Goal: Information Seeking & Learning: Learn about a topic

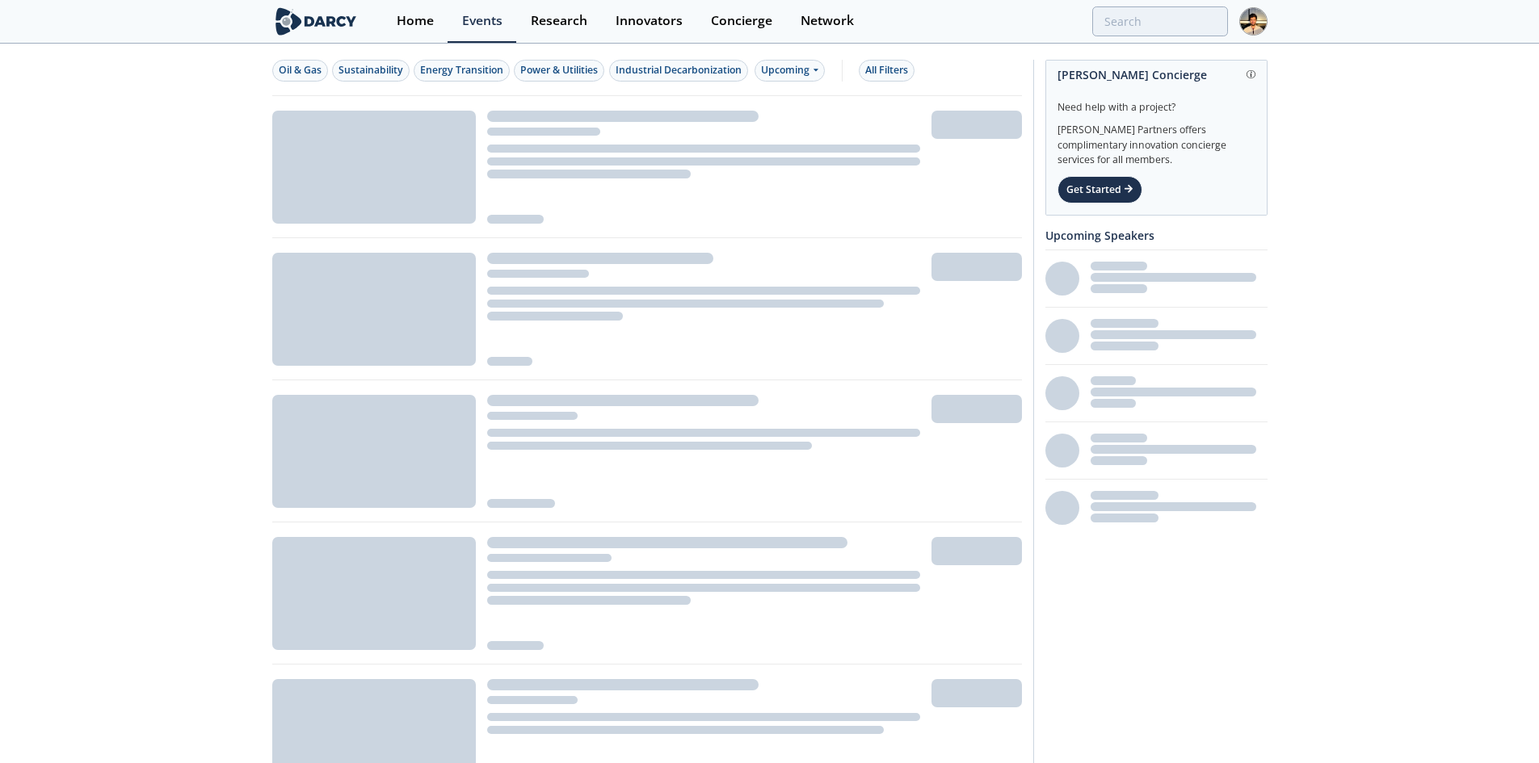
click at [1254, 18] on img at bounding box center [1253, 21] width 28 height 28
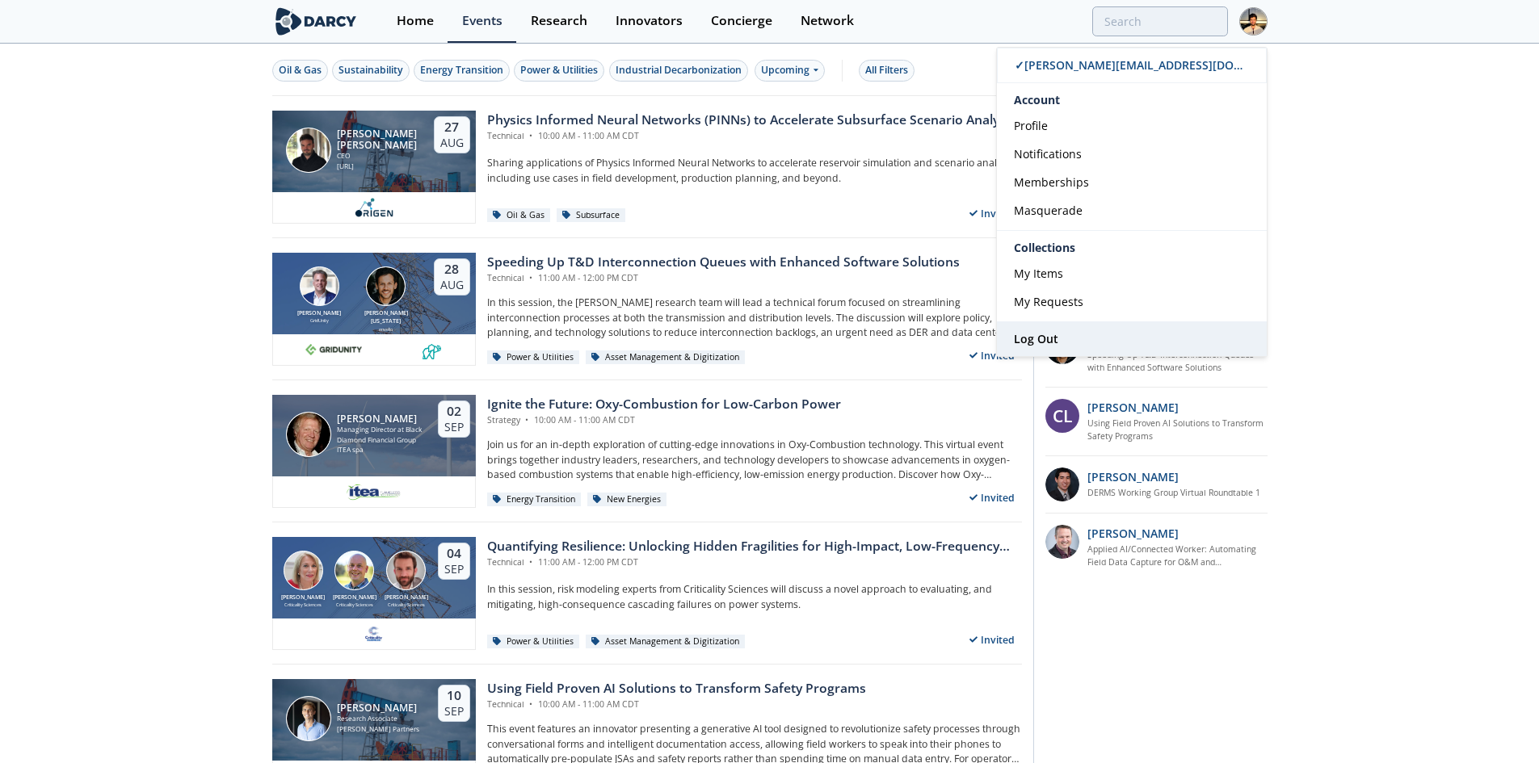
click at [1119, 336] on link "Log Out" at bounding box center [1132, 339] width 270 height 34
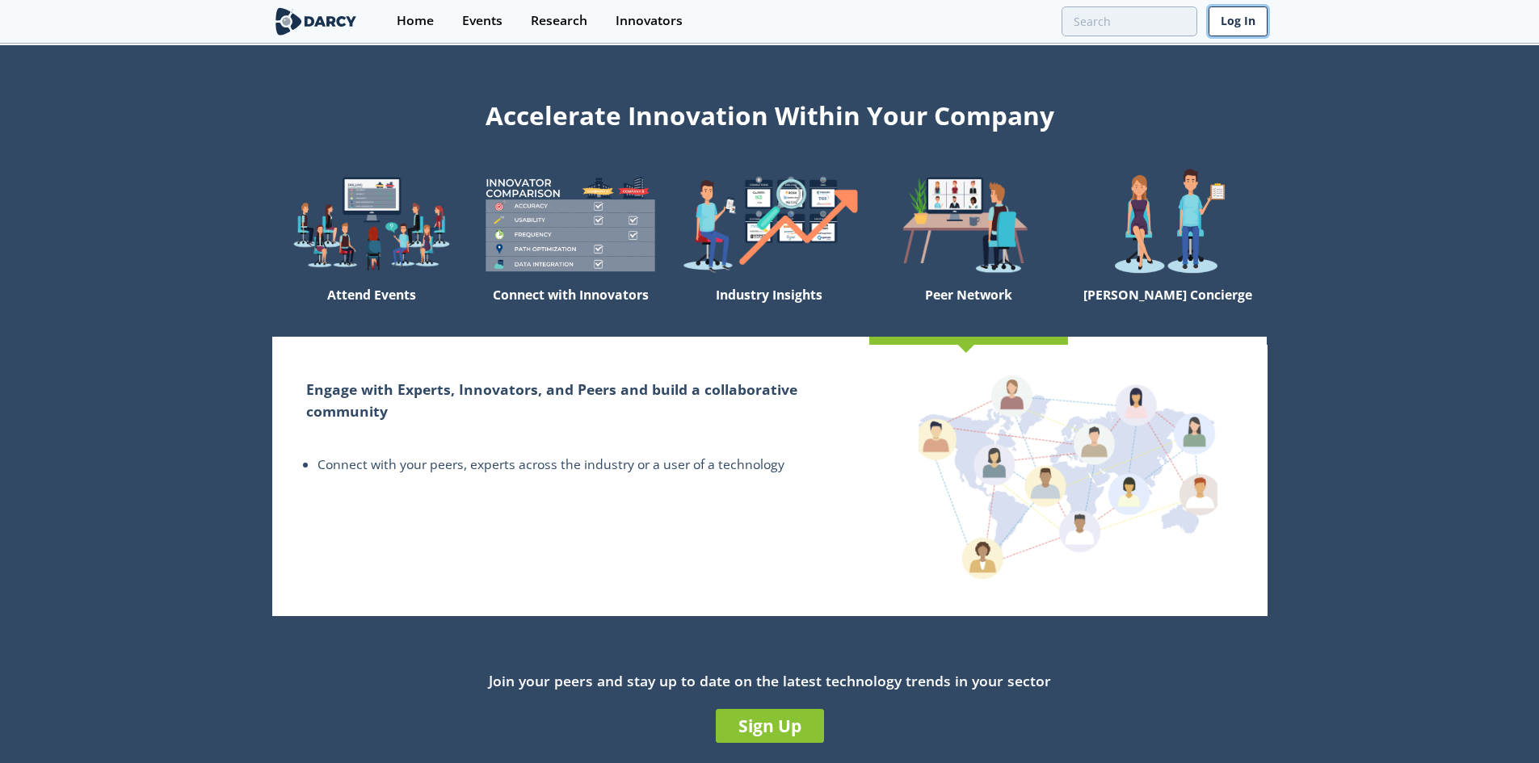
click at [1257, 8] on link "Log In" at bounding box center [1238, 21] width 59 height 30
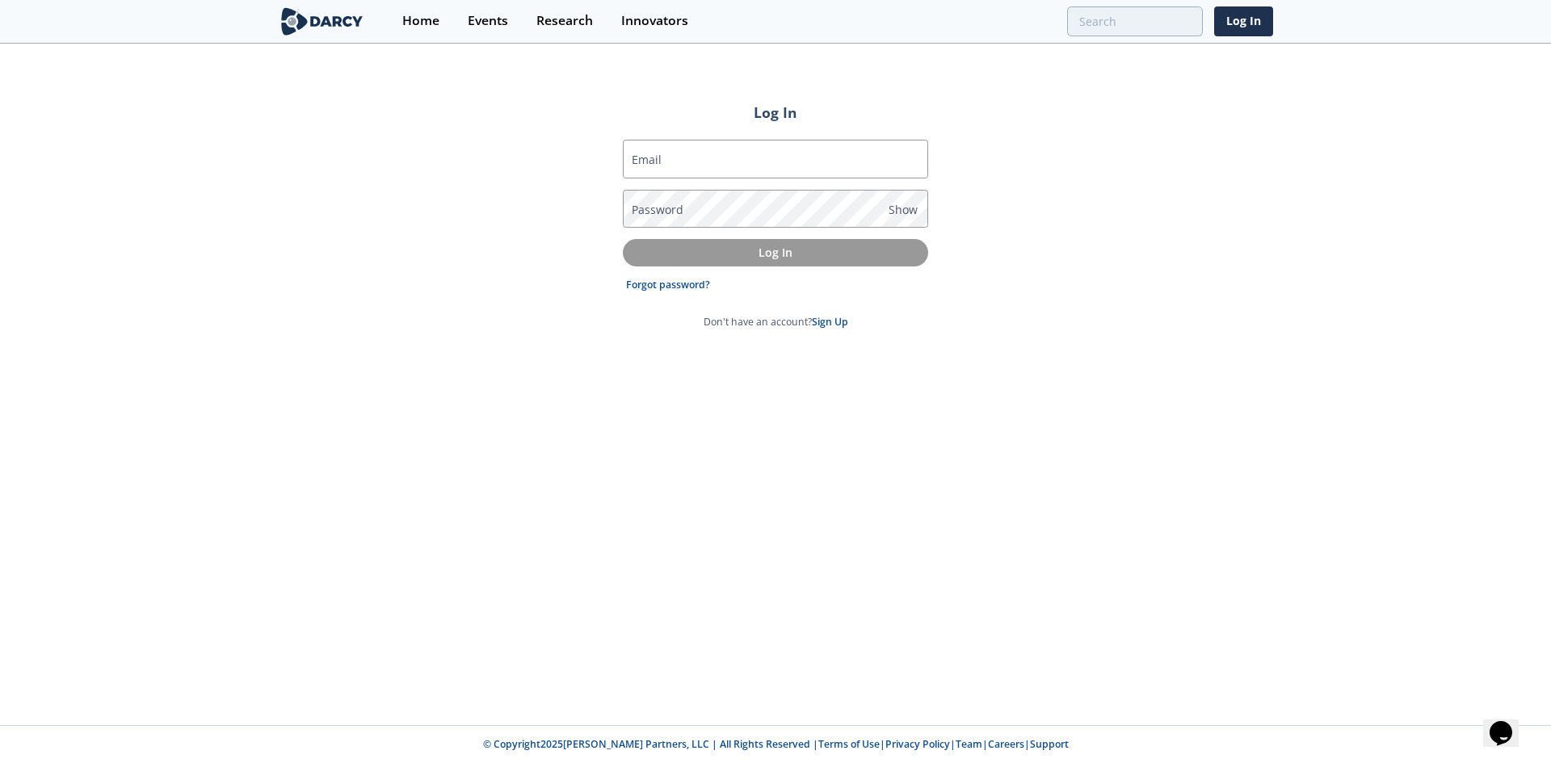
type input "rahul@darcypartners.com"
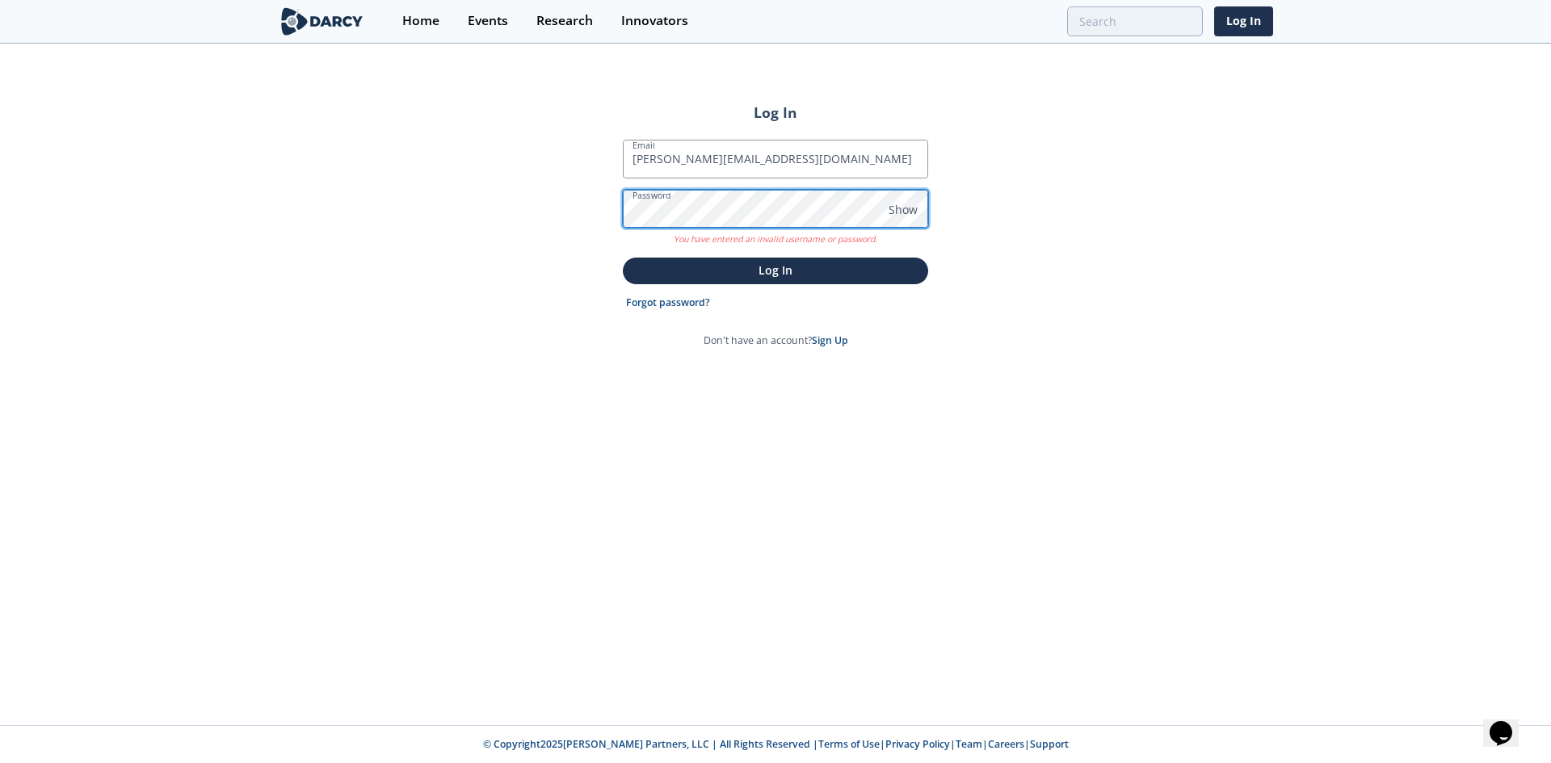
click at [623, 258] on button "Log In" at bounding box center [775, 271] width 305 height 27
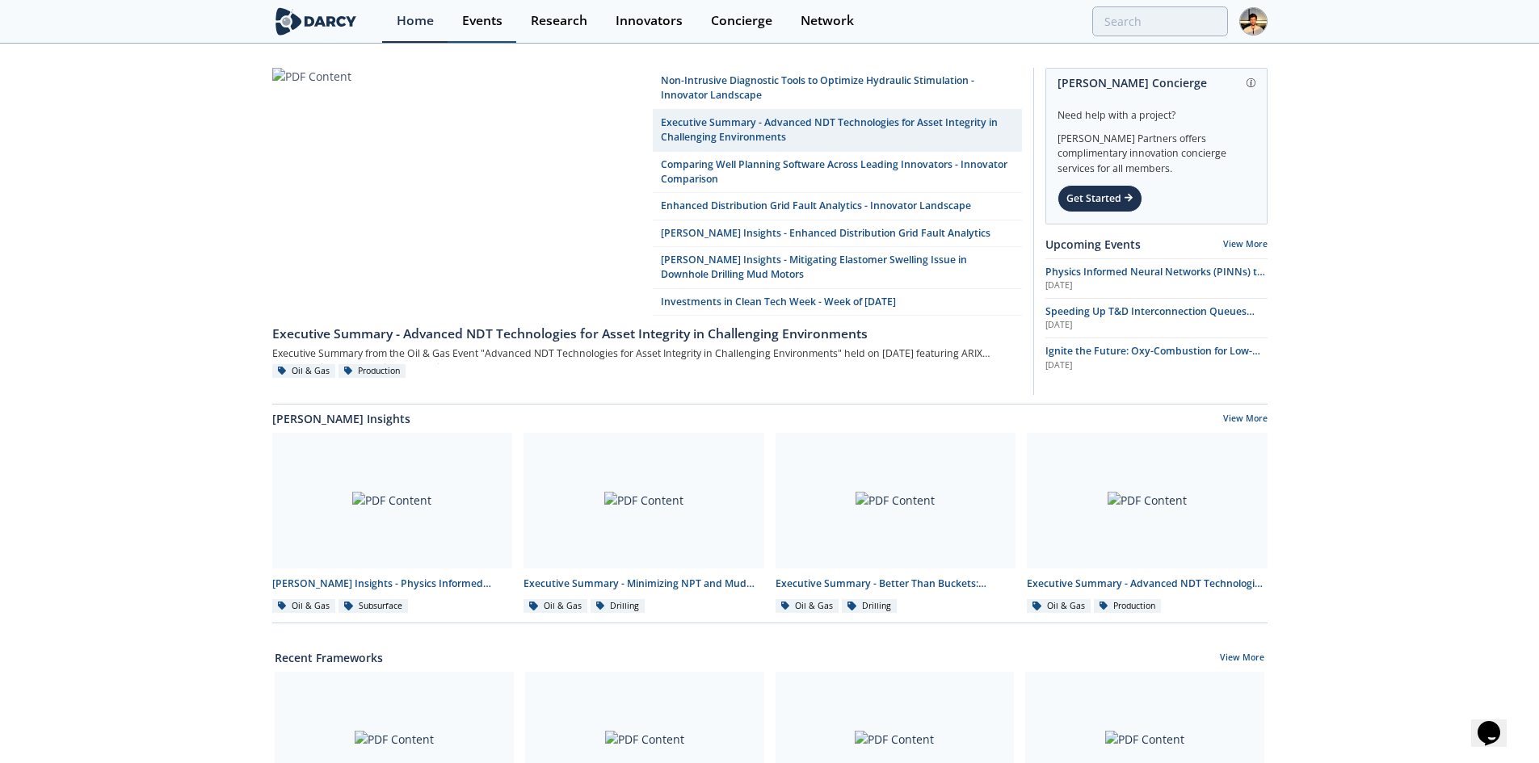
click at [455, 13] on link "Events" at bounding box center [482, 21] width 69 height 43
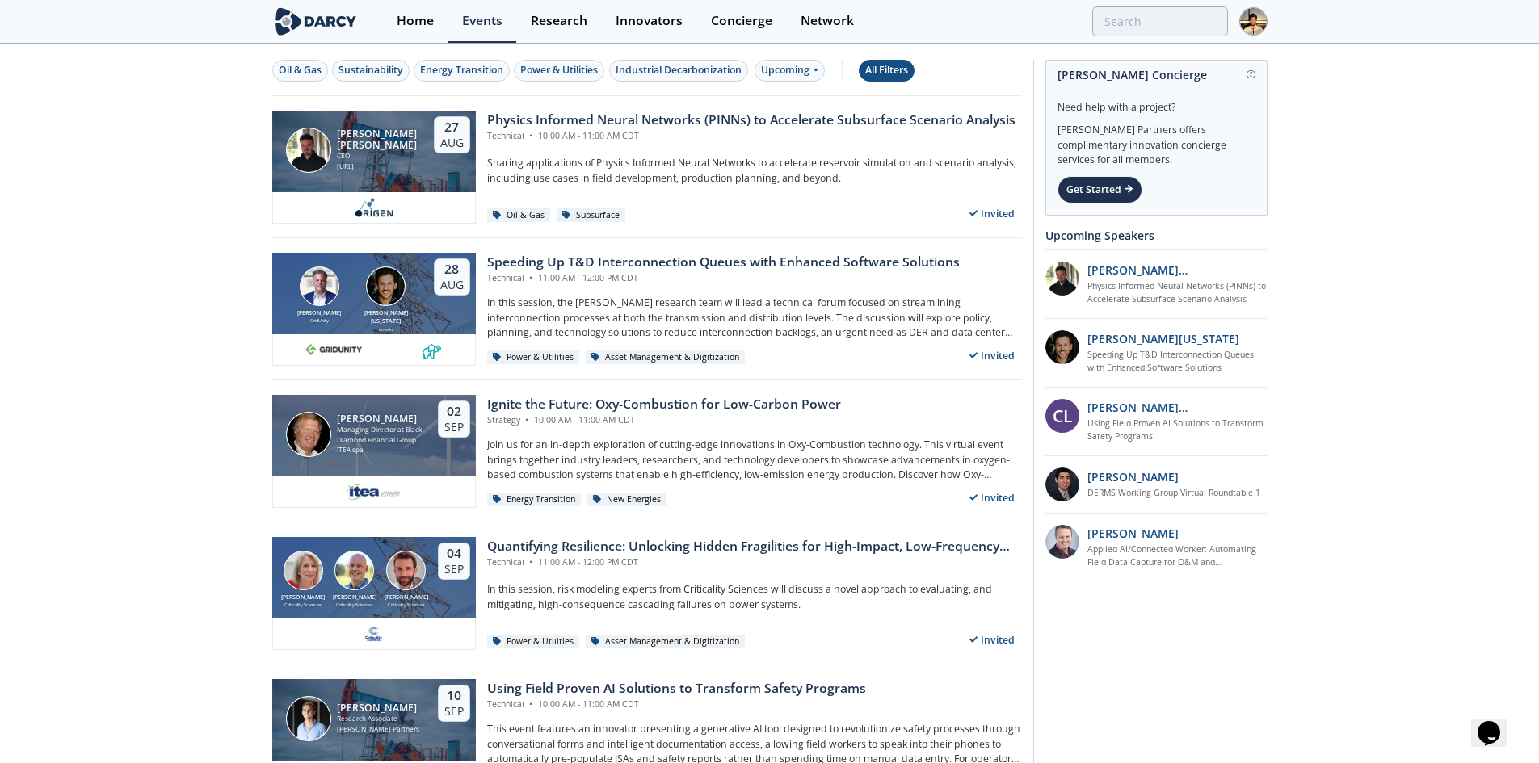
click at [875, 65] on div "All Filters" at bounding box center [886, 70] width 43 height 15
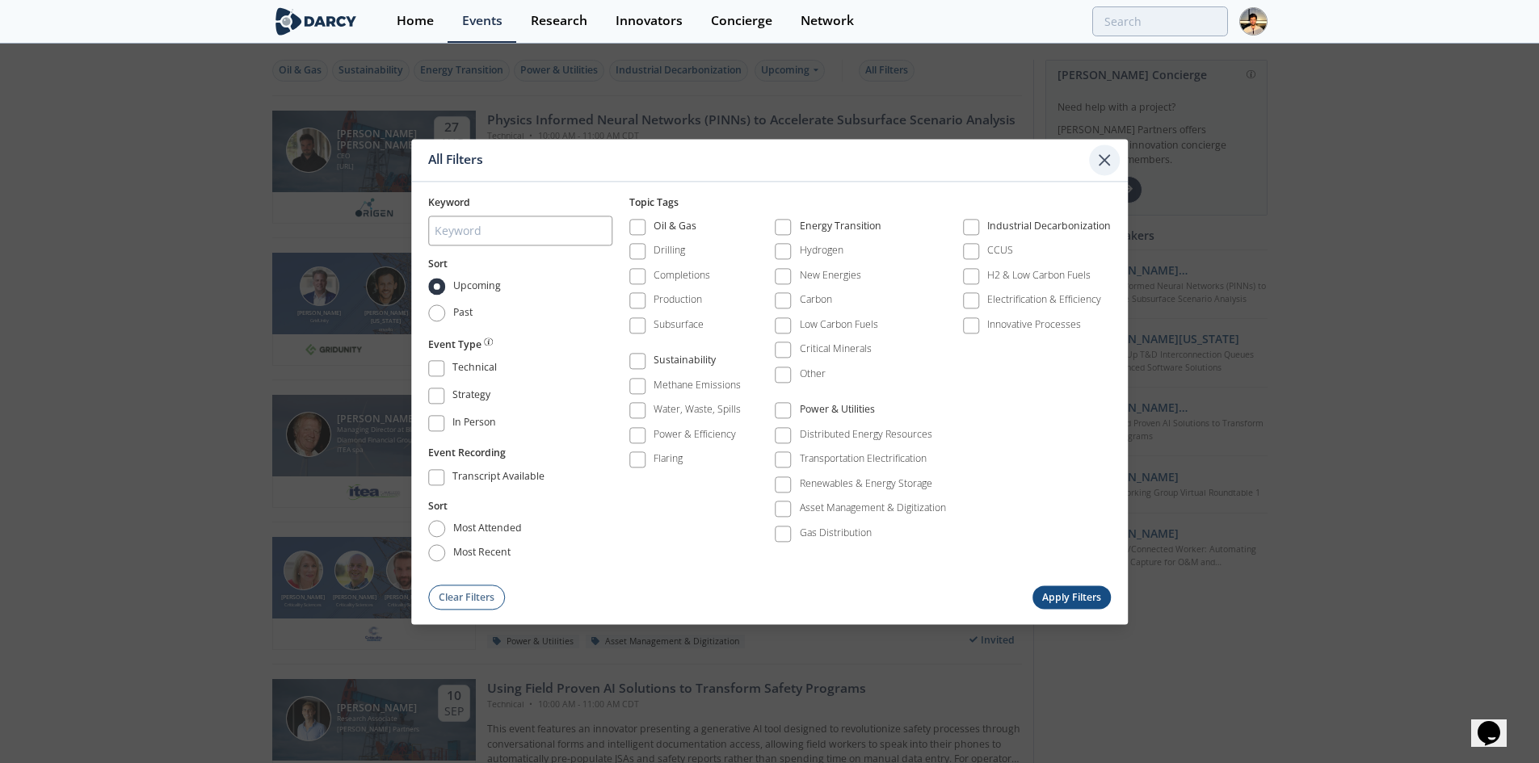
click at [1100, 153] on icon at bounding box center [1104, 159] width 19 height 19
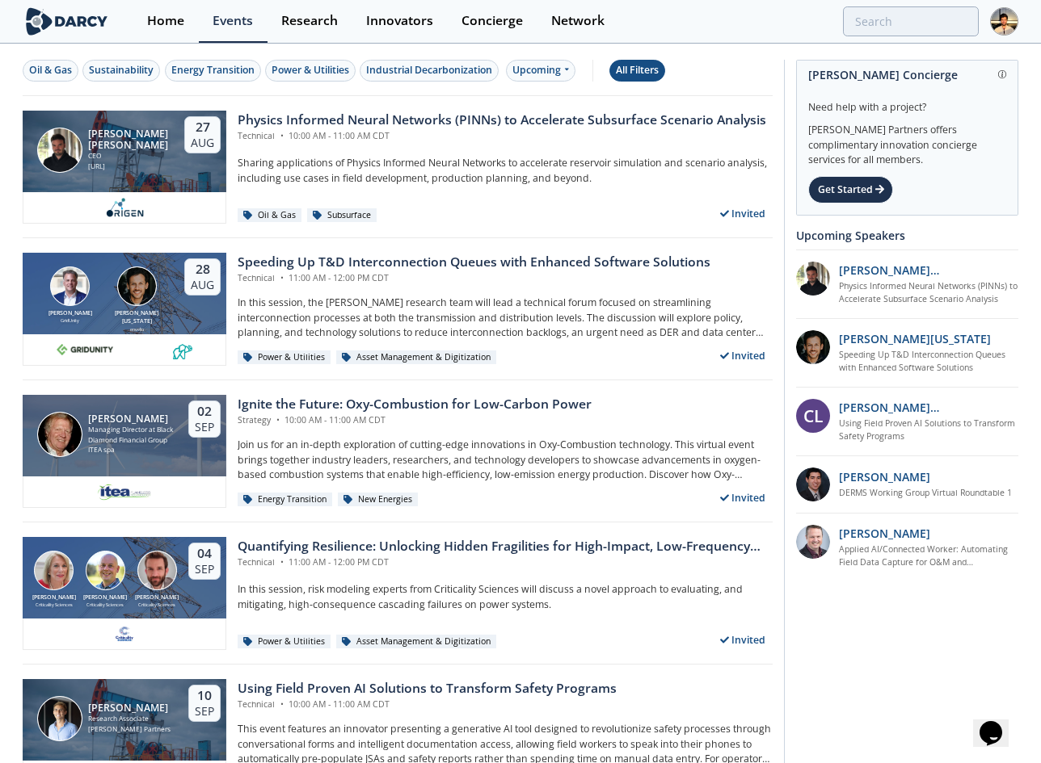
click at [654, 73] on div "All Filters" at bounding box center [637, 70] width 43 height 15
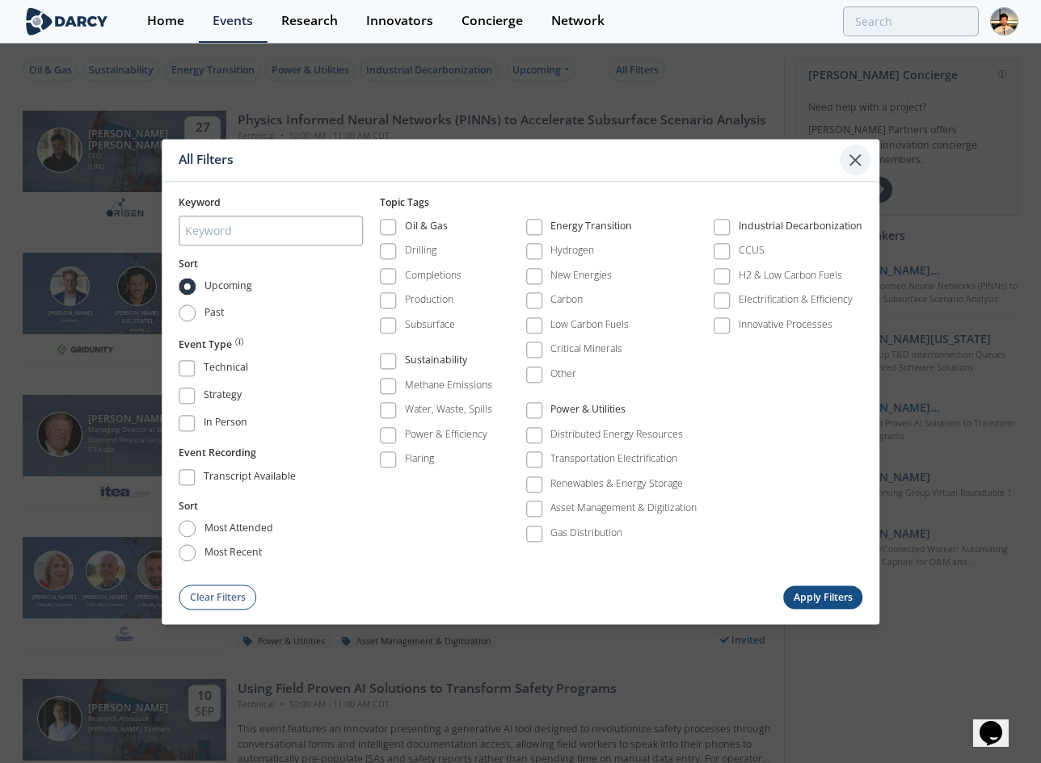
click at [868, 164] on div at bounding box center [854, 160] width 31 height 31
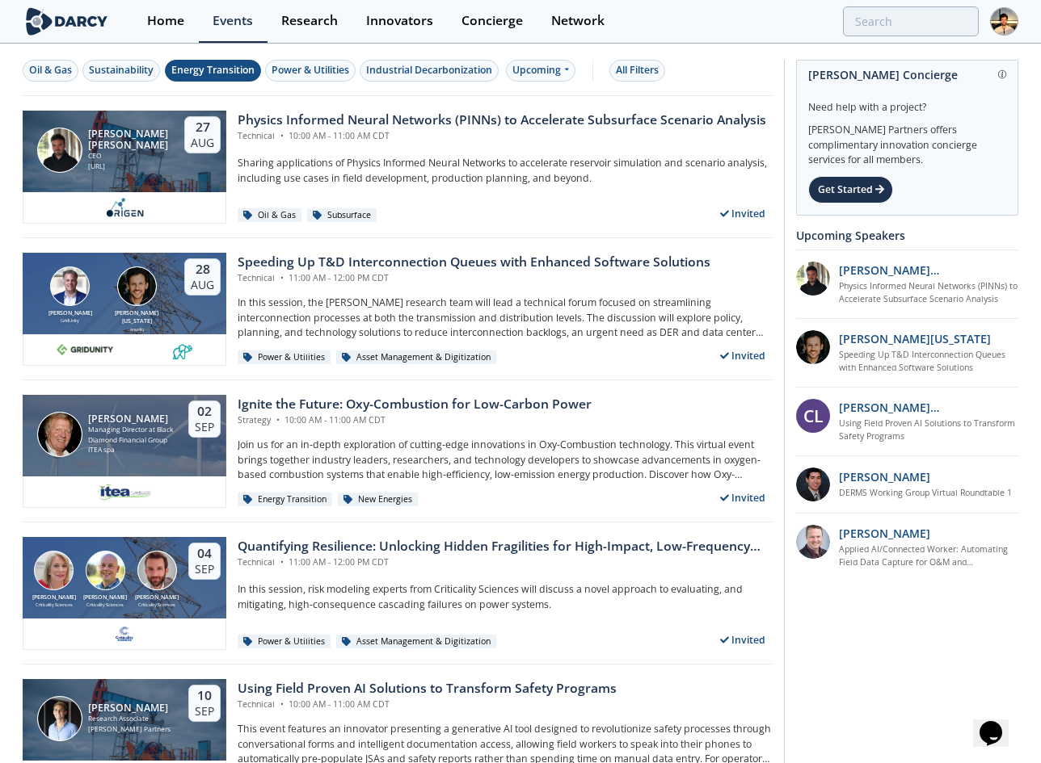
click at [200, 61] on button "Energy Transition" at bounding box center [213, 71] width 96 height 22
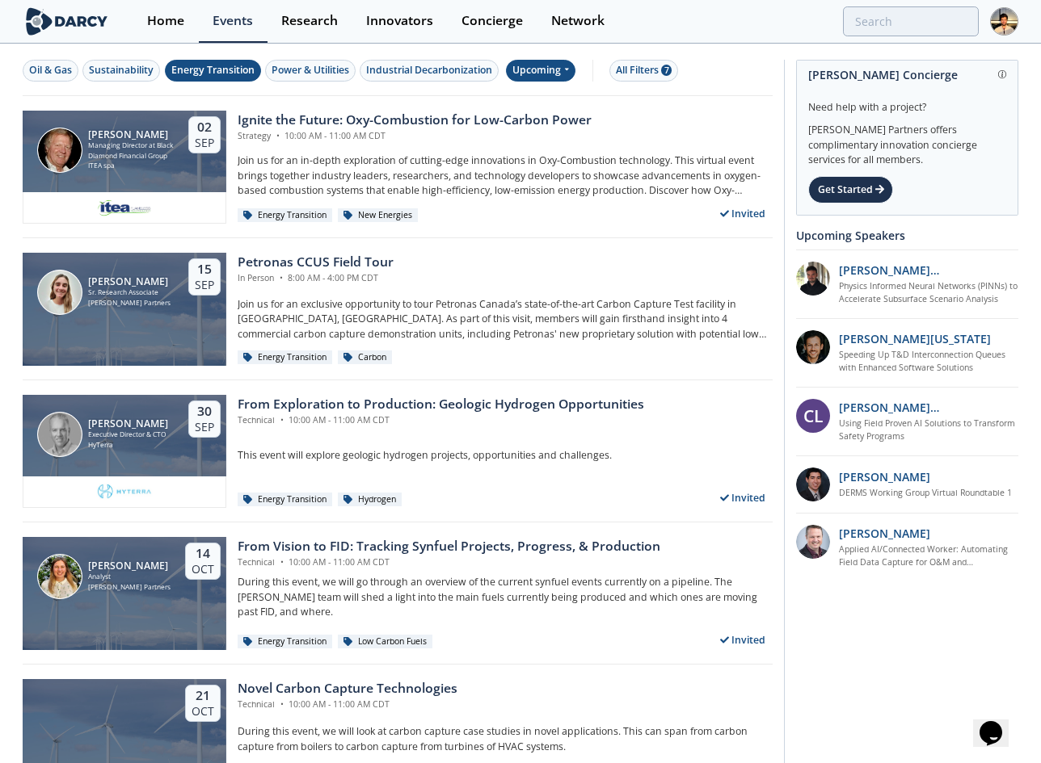
click at [541, 75] on div "Upcoming" at bounding box center [541, 71] width 70 height 22
click at [553, 116] on div "Past" at bounding box center [561, 124] width 100 height 26
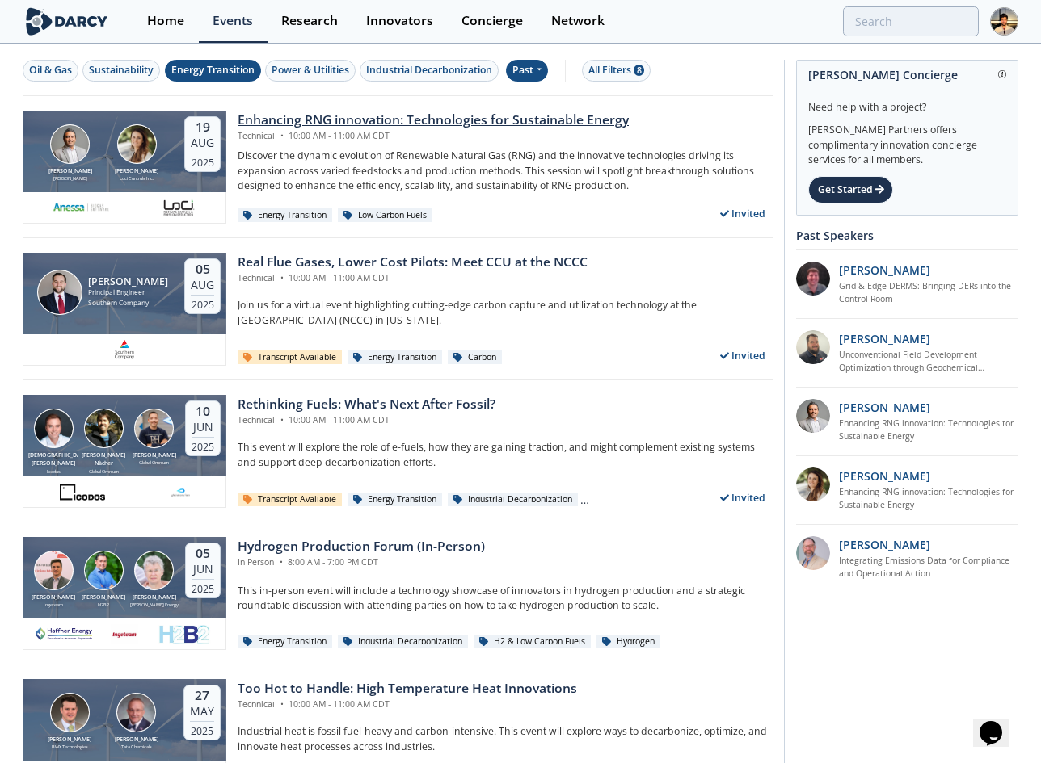
click at [366, 121] on div "Enhancing RNG innovation: Technologies for Sustainable Energy" at bounding box center [433, 120] width 391 height 19
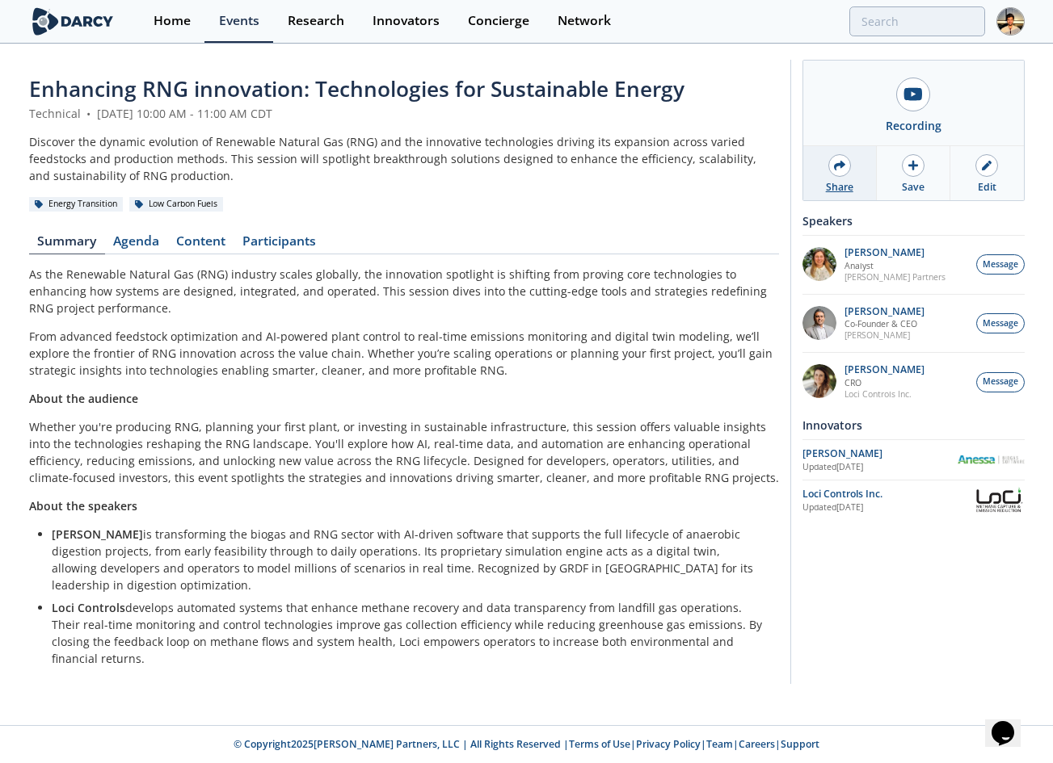
click at [824, 170] on div "Share" at bounding box center [840, 173] width 74 height 54
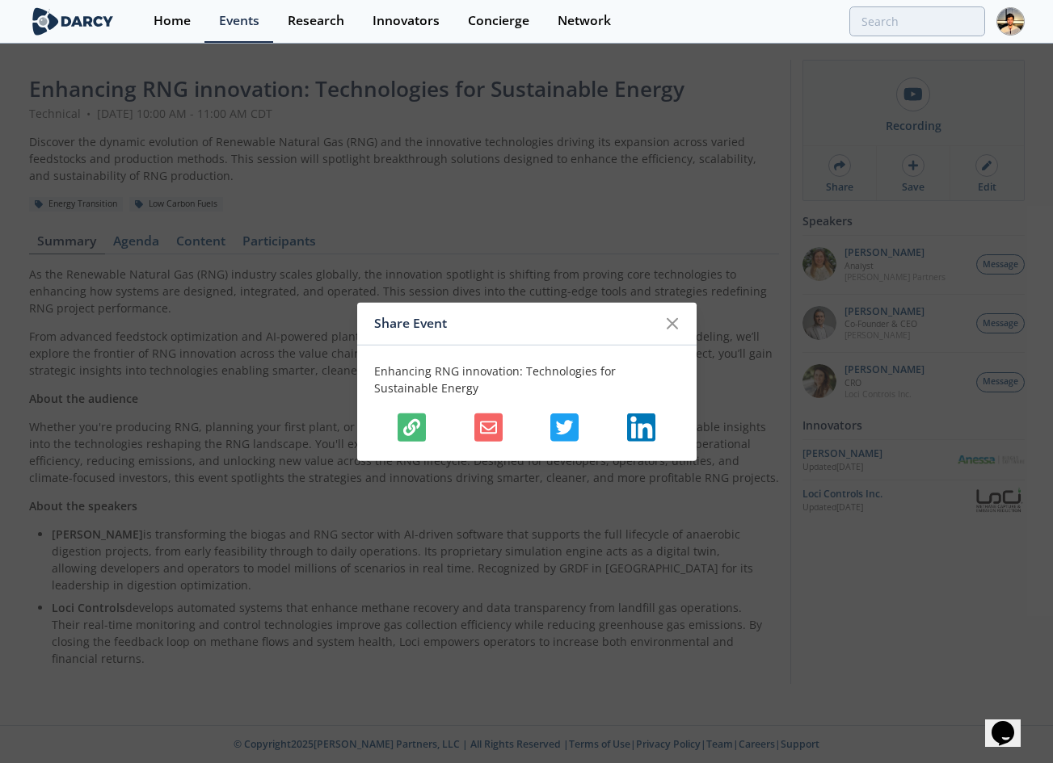
click at [421, 422] on button "button" at bounding box center [411, 427] width 28 height 28
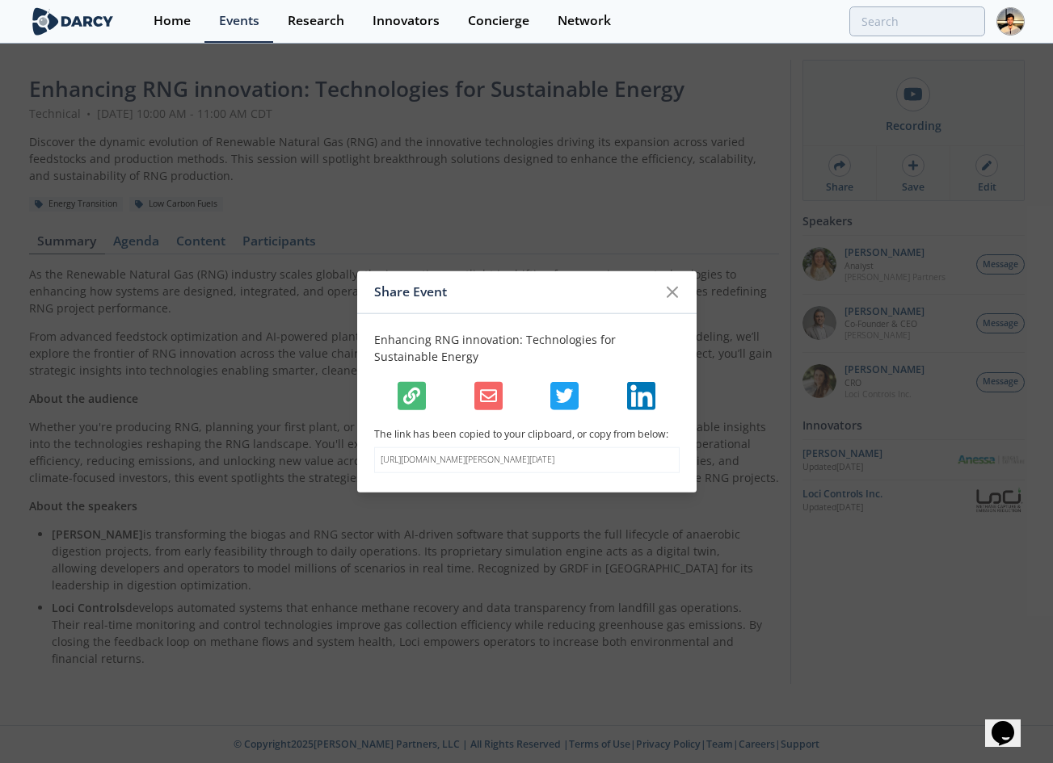
click at [495, 381] on button "button" at bounding box center [488, 395] width 28 height 28
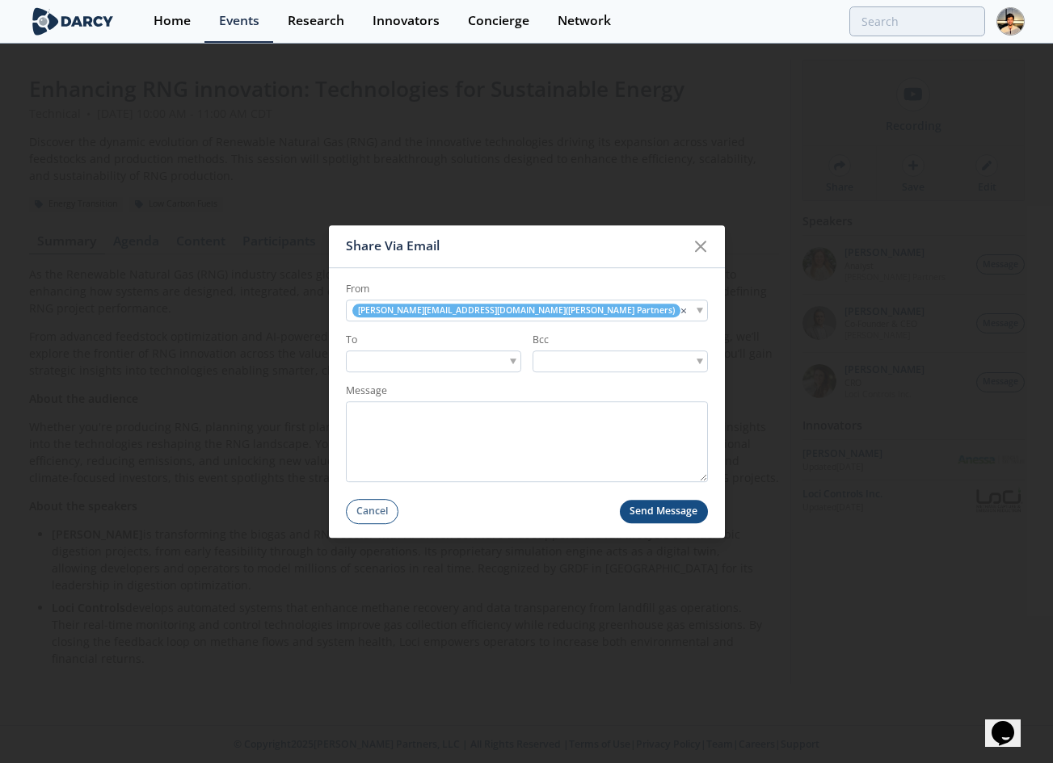
click at [479, 359] on div at bounding box center [433, 362] width 175 height 22
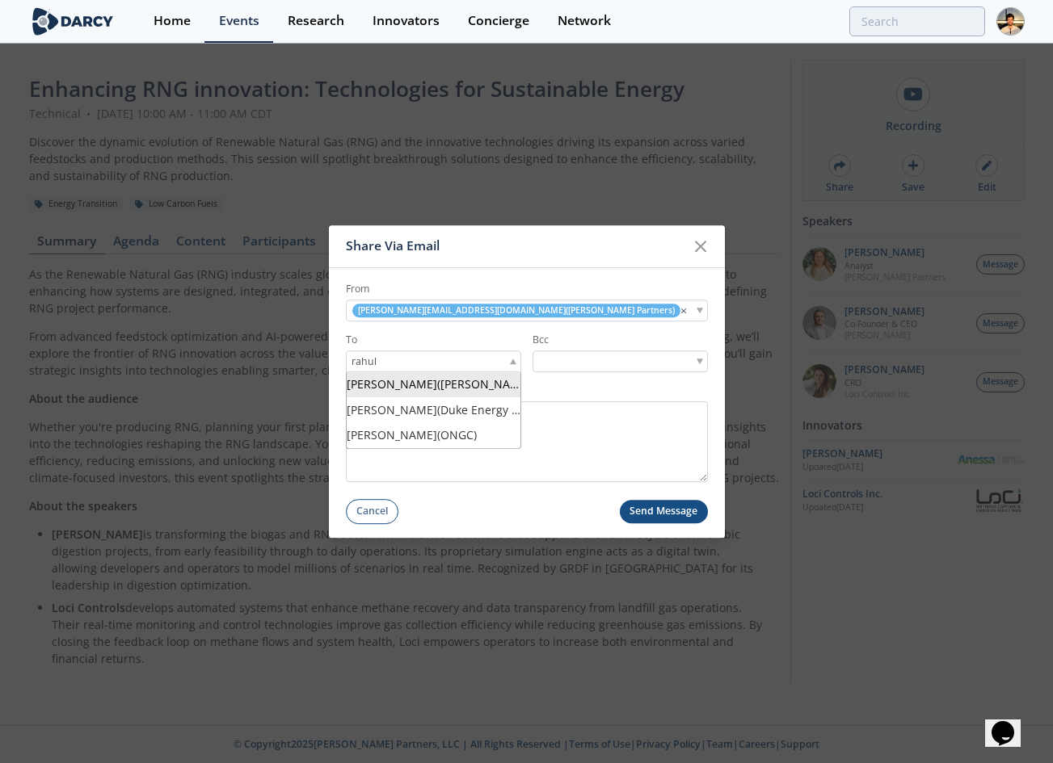
type input "rahul"
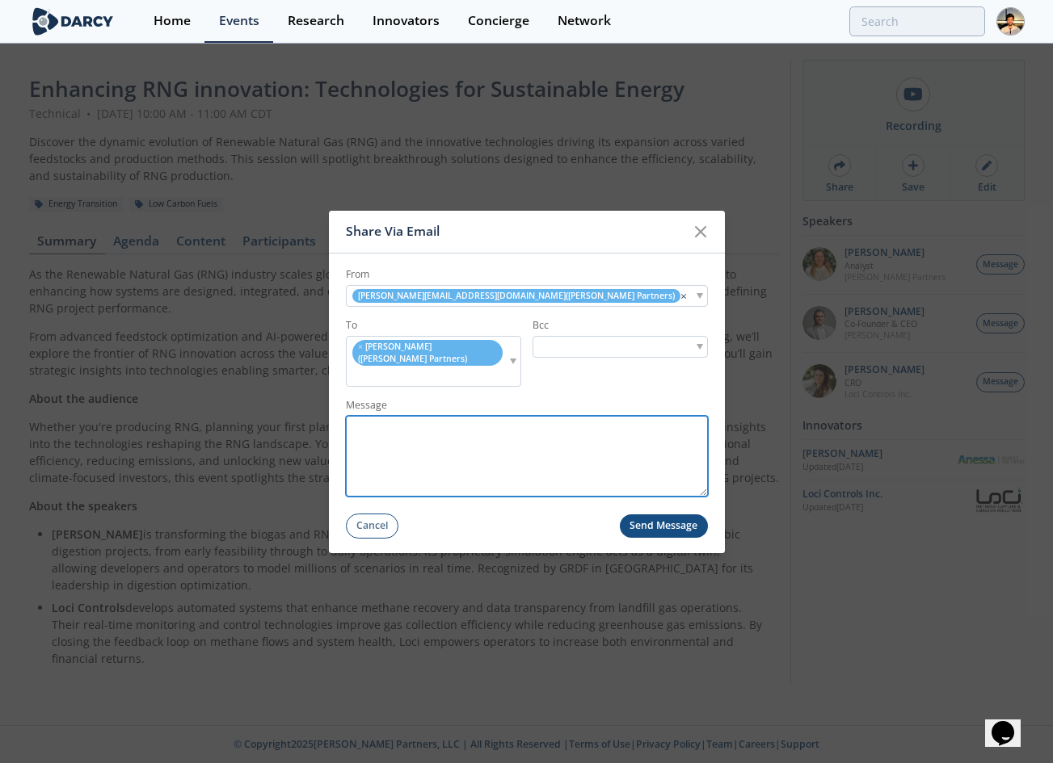
click at [519, 433] on textarea "Message" at bounding box center [527, 456] width 362 height 81
type textarea "test"
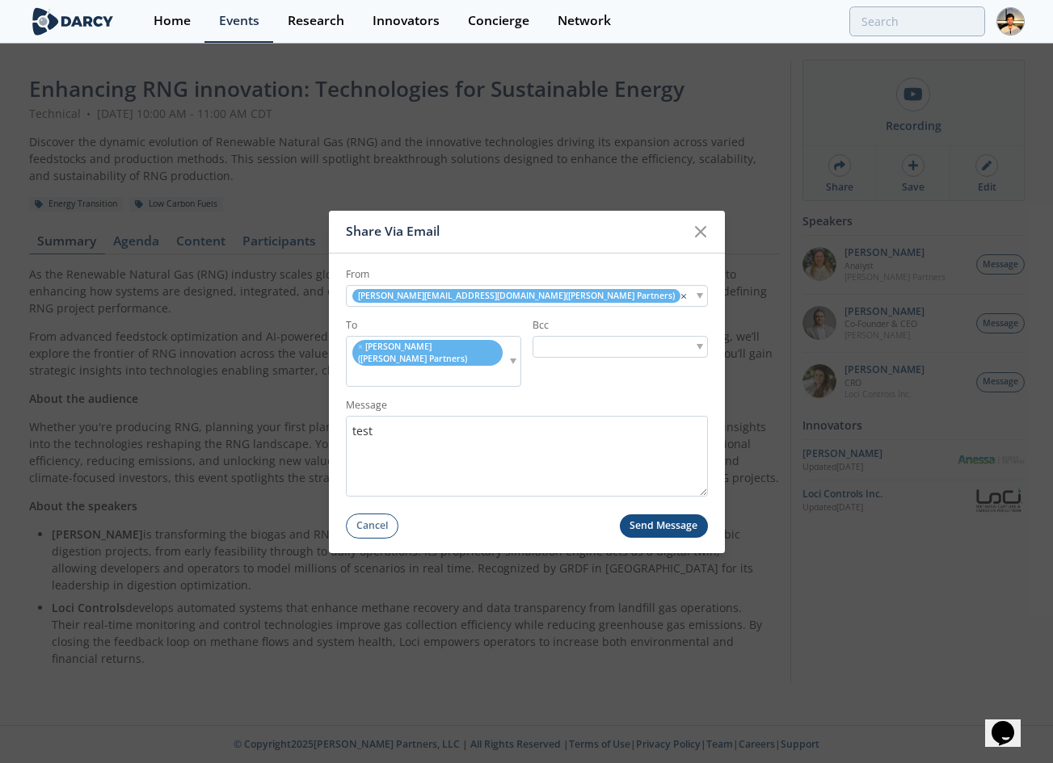
click at [636, 519] on button "Send Message" at bounding box center [664, 526] width 88 height 23
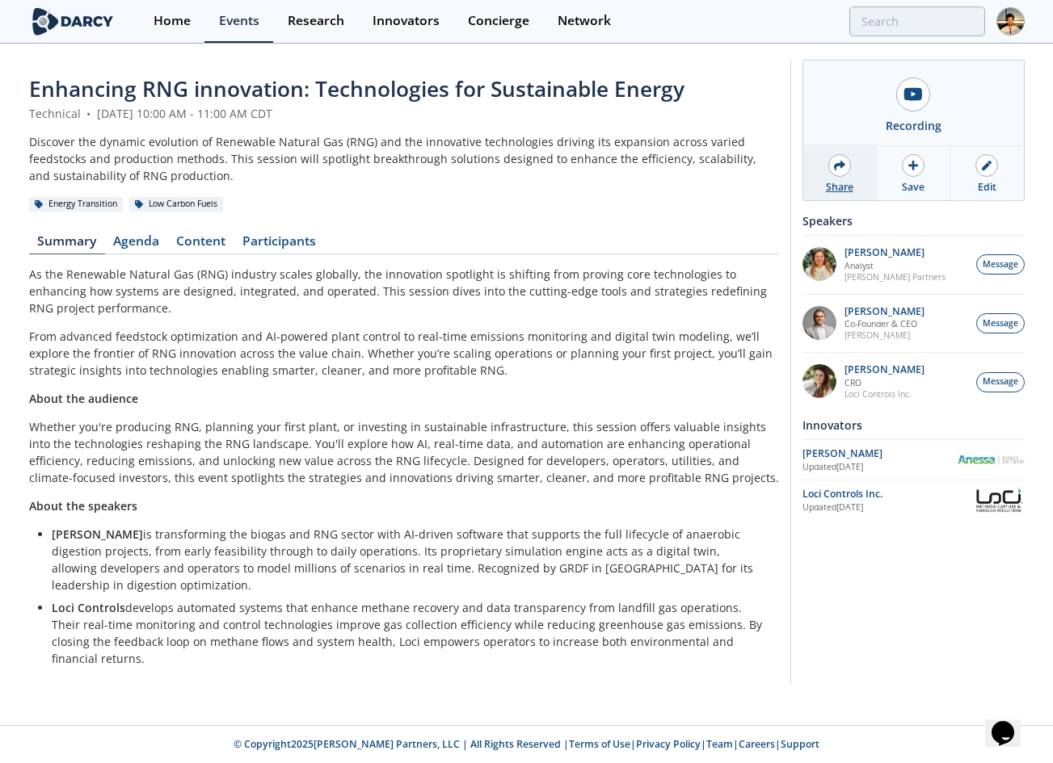
click at [816, 171] on div "Share" at bounding box center [840, 173] width 74 height 54
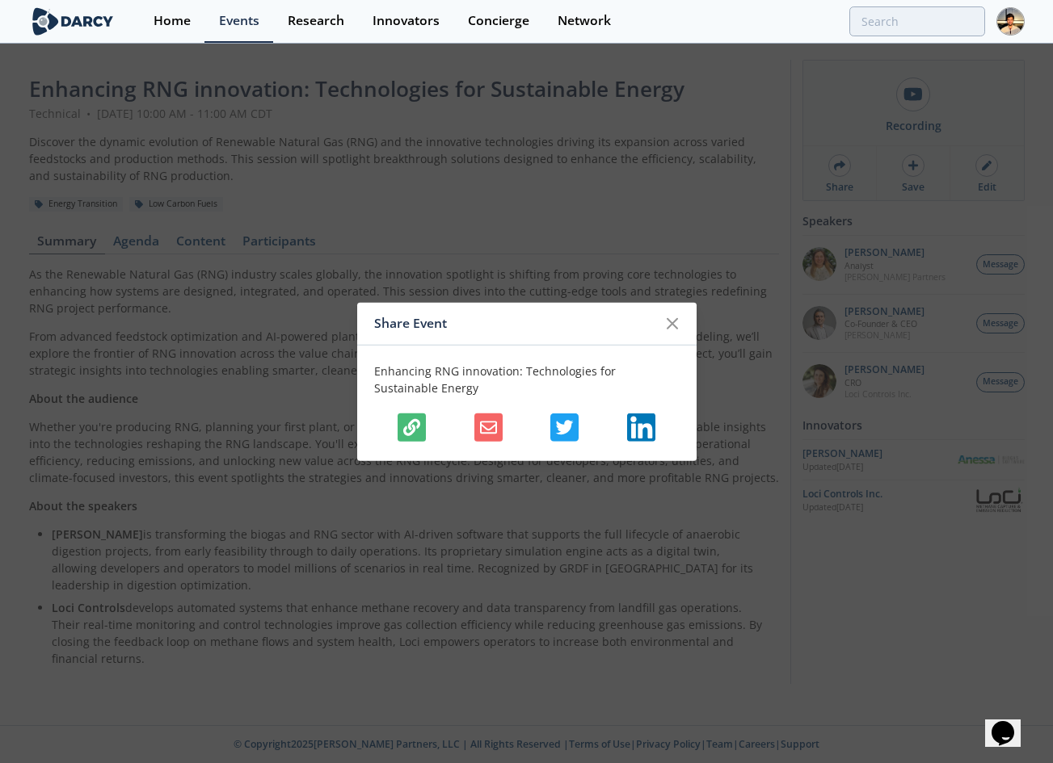
click at [563, 424] on img "button" at bounding box center [564, 427] width 28 height 28
click at [654, 426] on img "button" at bounding box center [641, 427] width 28 height 28
click at [544, 167] on div "Share Event Enhancing RNG innovation: Technologies for Sustainable Energy" at bounding box center [526, 381] width 1053 height 763
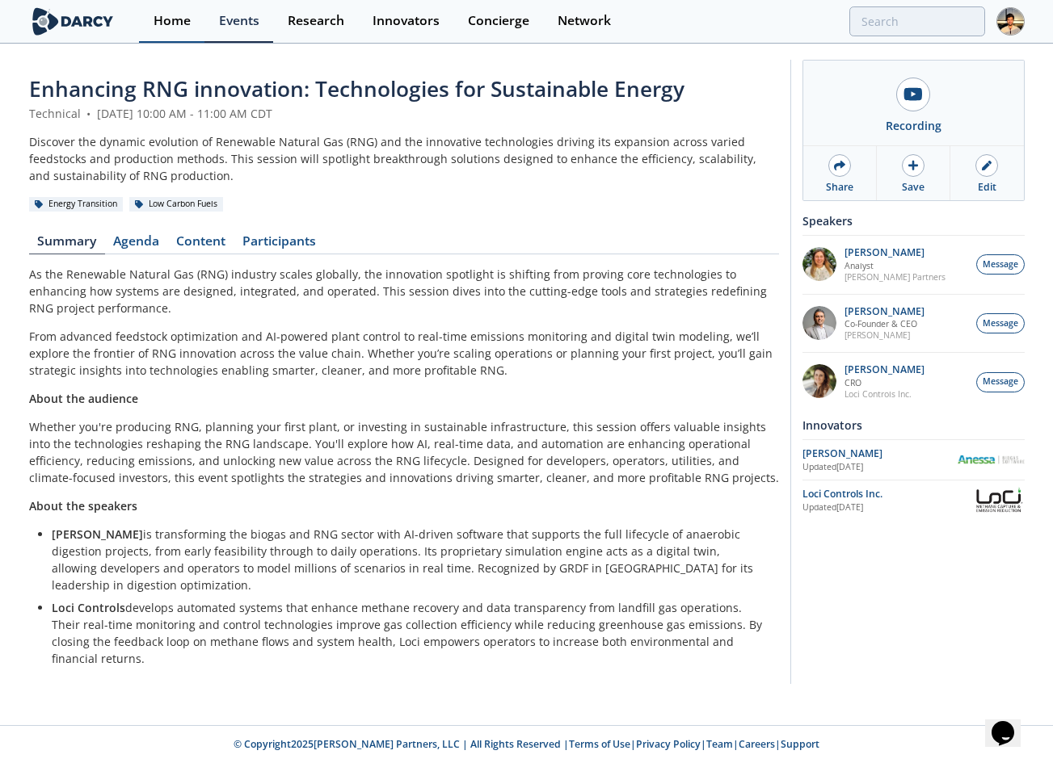
click at [141, 18] on link "Home" at bounding box center [171, 21] width 65 height 43
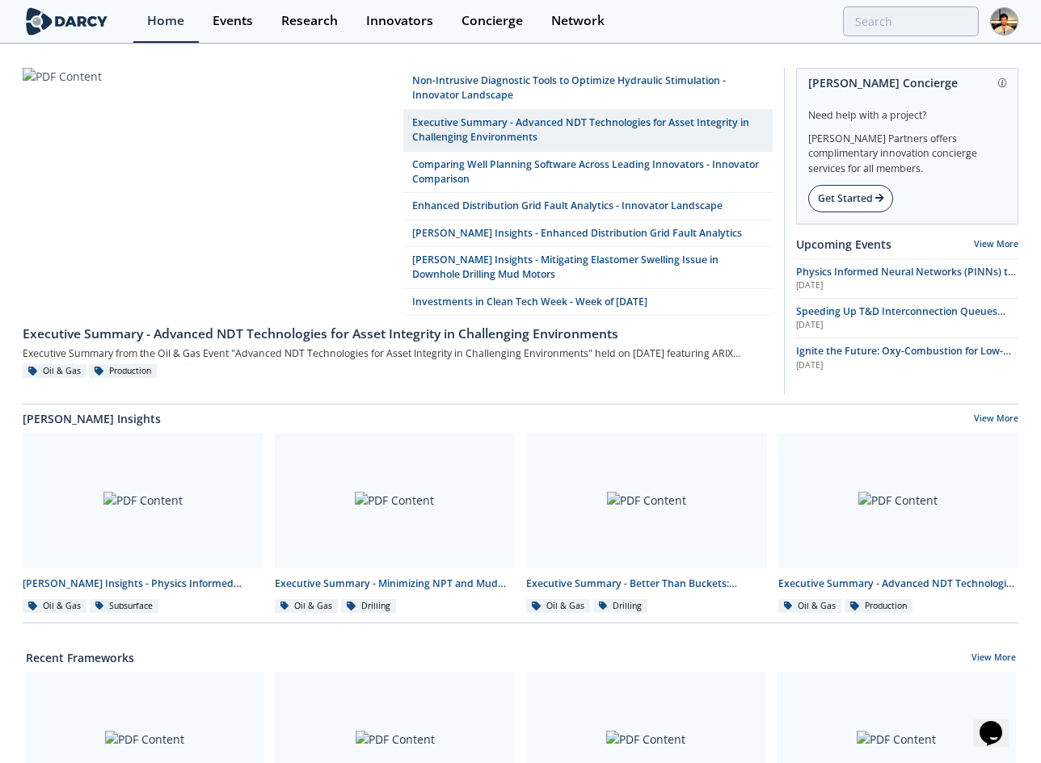
click at [860, 188] on div "Get Started" at bounding box center [850, 198] width 85 height 27
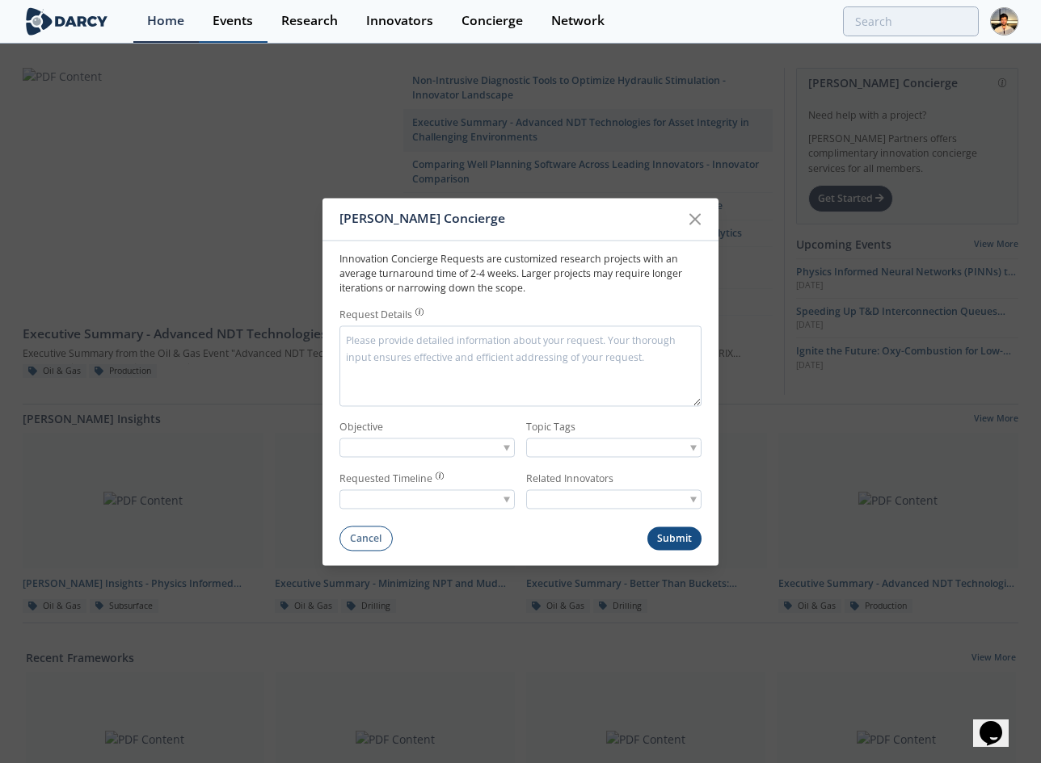
click at [246, 30] on link "Events" at bounding box center [233, 21] width 69 height 43
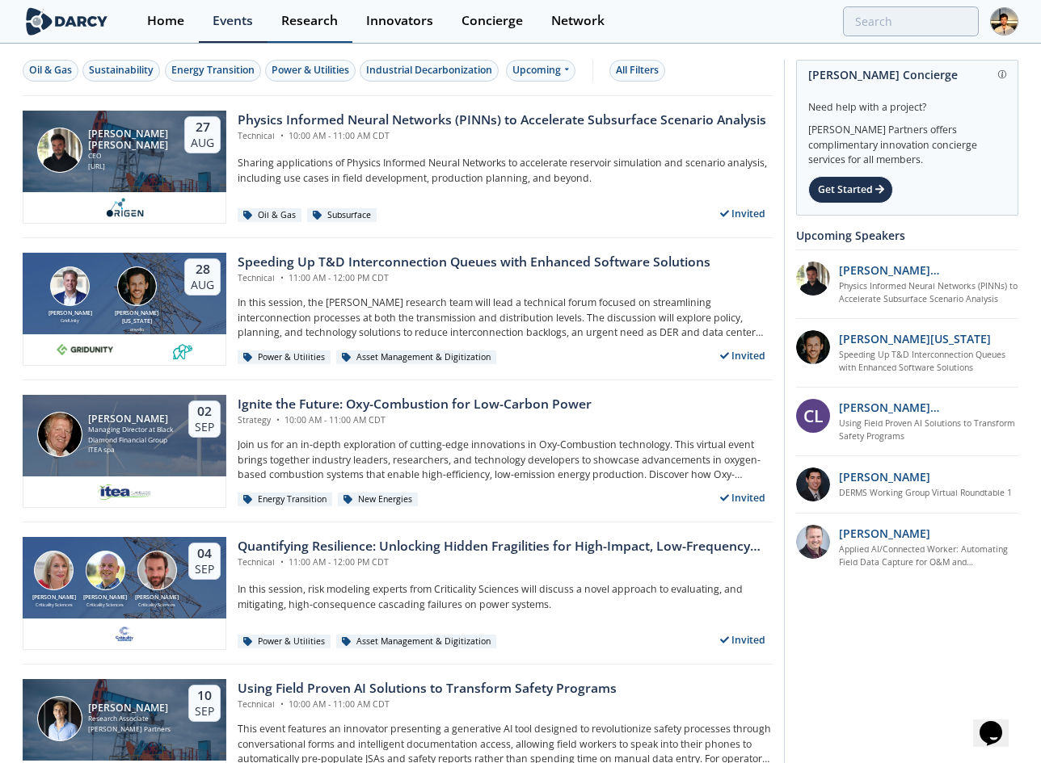
click at [307, 30] on link "Research" at bounding box center [309, 21] width 85 height 43
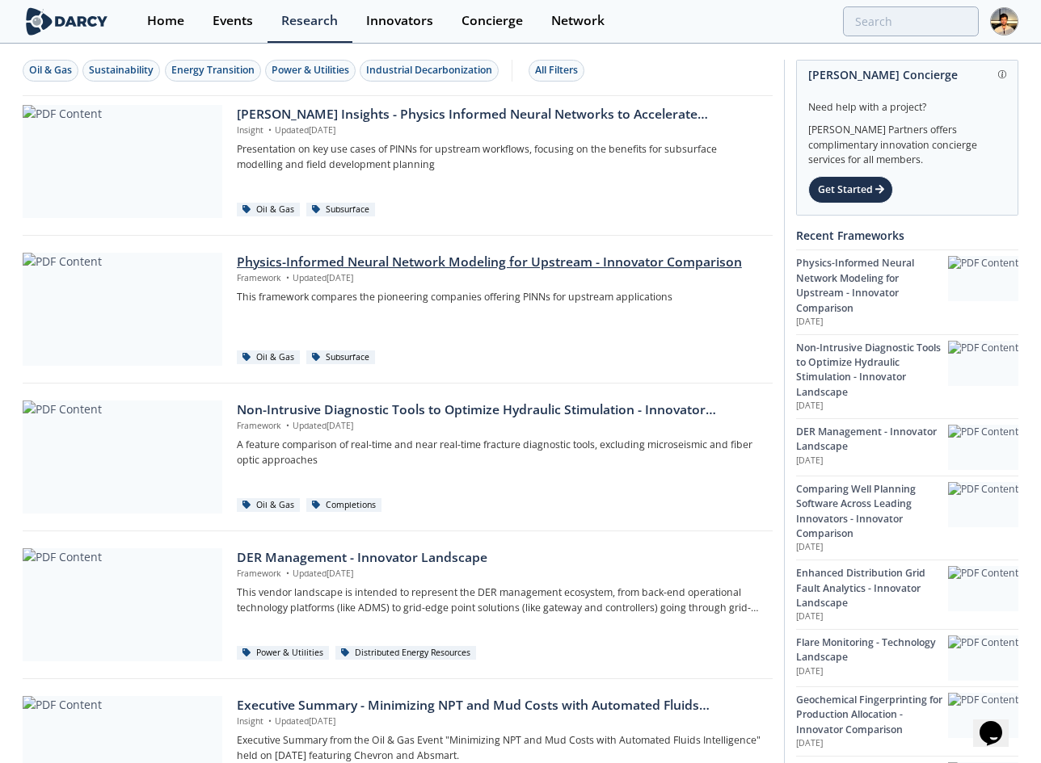
click at [366, 267] on div "Physics-Informed Neural Network Modeling for Upstream - Innovator Comparison" at bounding box center [499, 262] width 524 height 19
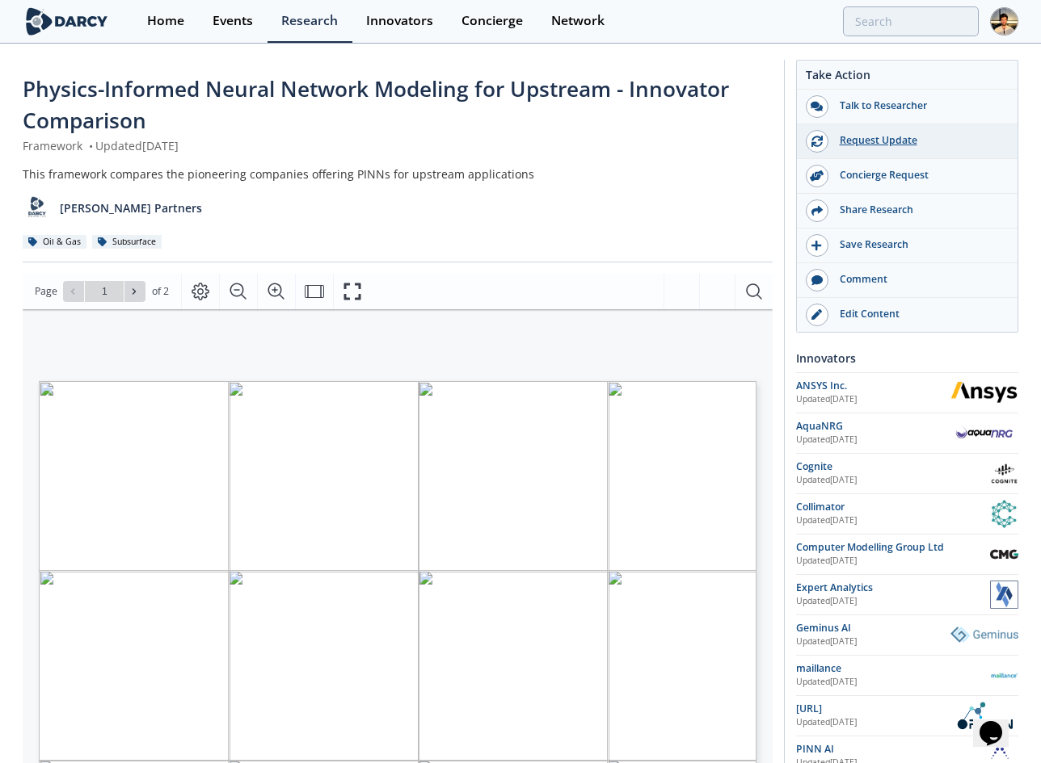
click at [898, 145] on div "Request Update" at bounding box center [918, 140] width 181 height 15
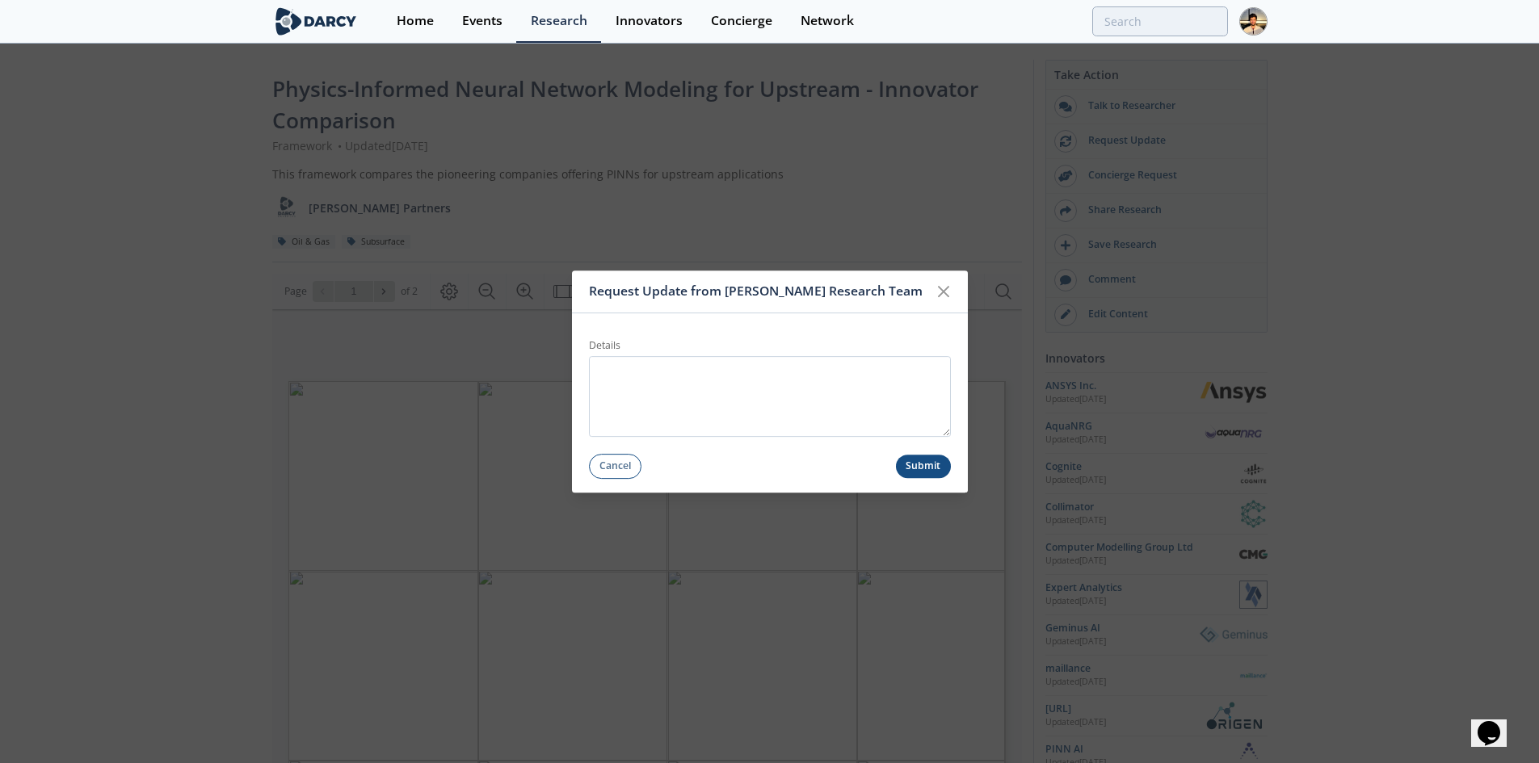
click at [844, 236] on div "Request Update from Darcy Research Team Details Cancel Submit" at bounding box center [769, 381] width 1539 height 763
click at [486, 36] on link "Events" at bounding box center [482, 21] width 69 height 43
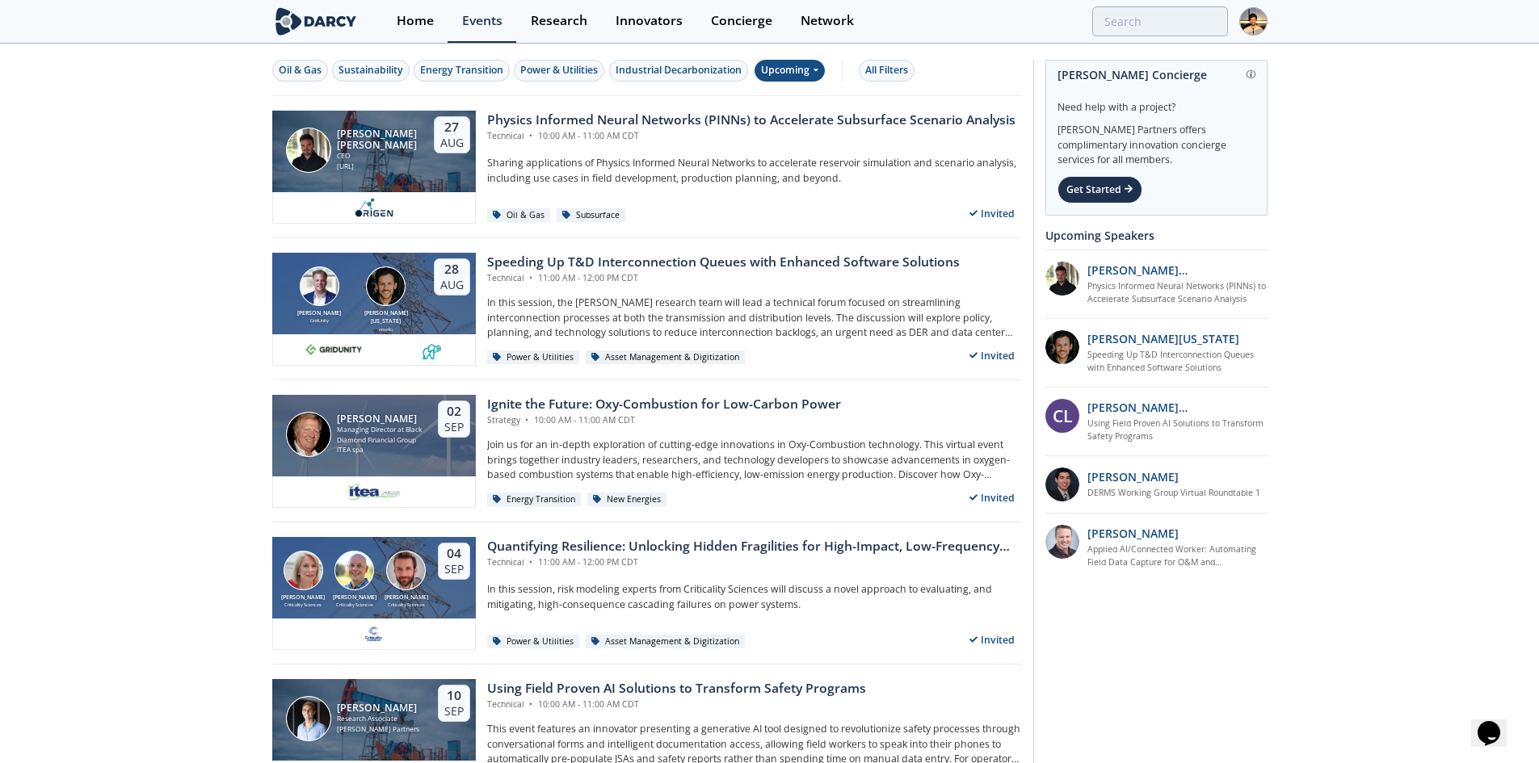
click at [799, 70] on div "Upcoming" at bounding box center [790, 71] width 70 height 22
click at [785, 121] on div "Past" at bounding box center [809, 124] width 100 height 26
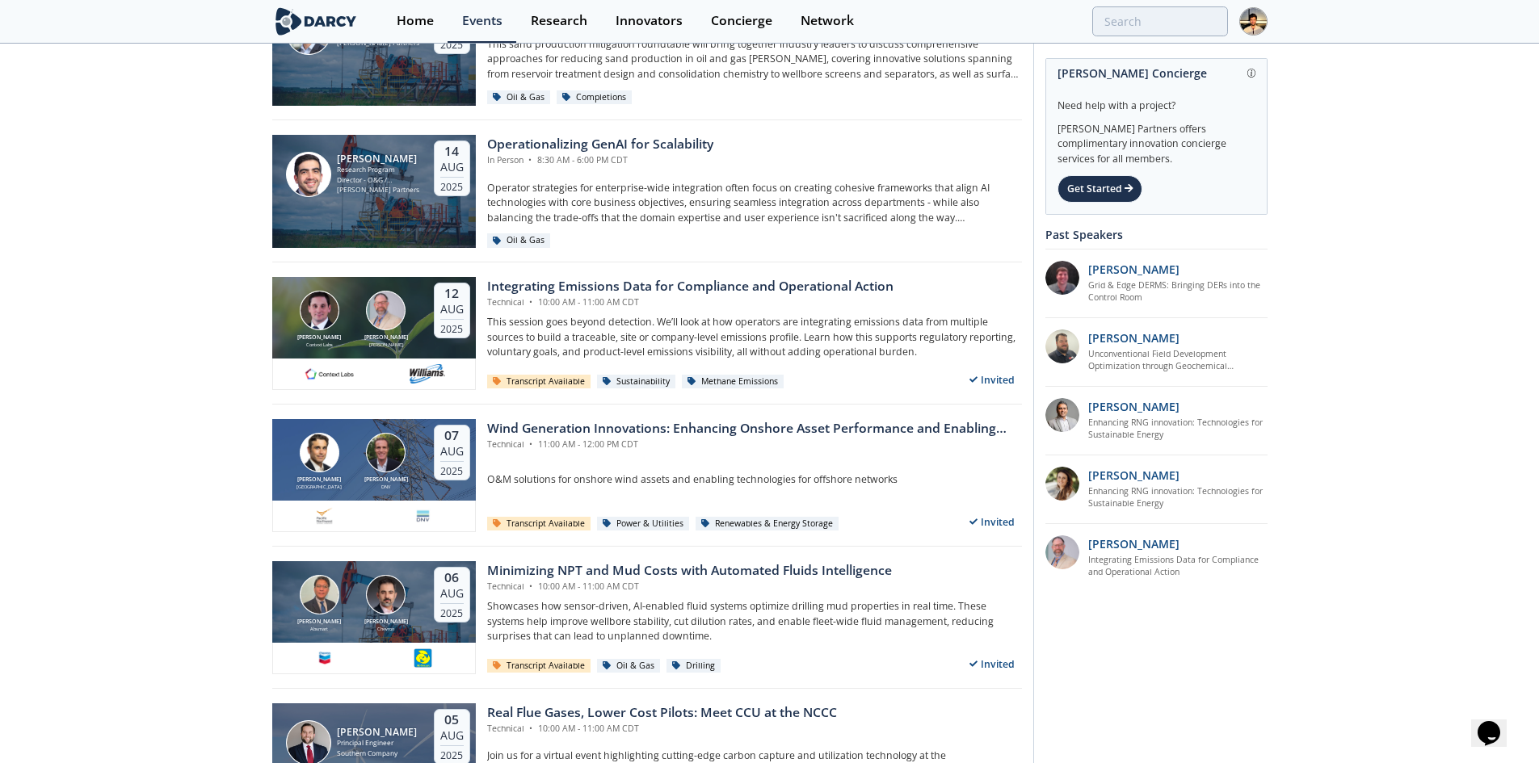
scroll to position [646, 0]
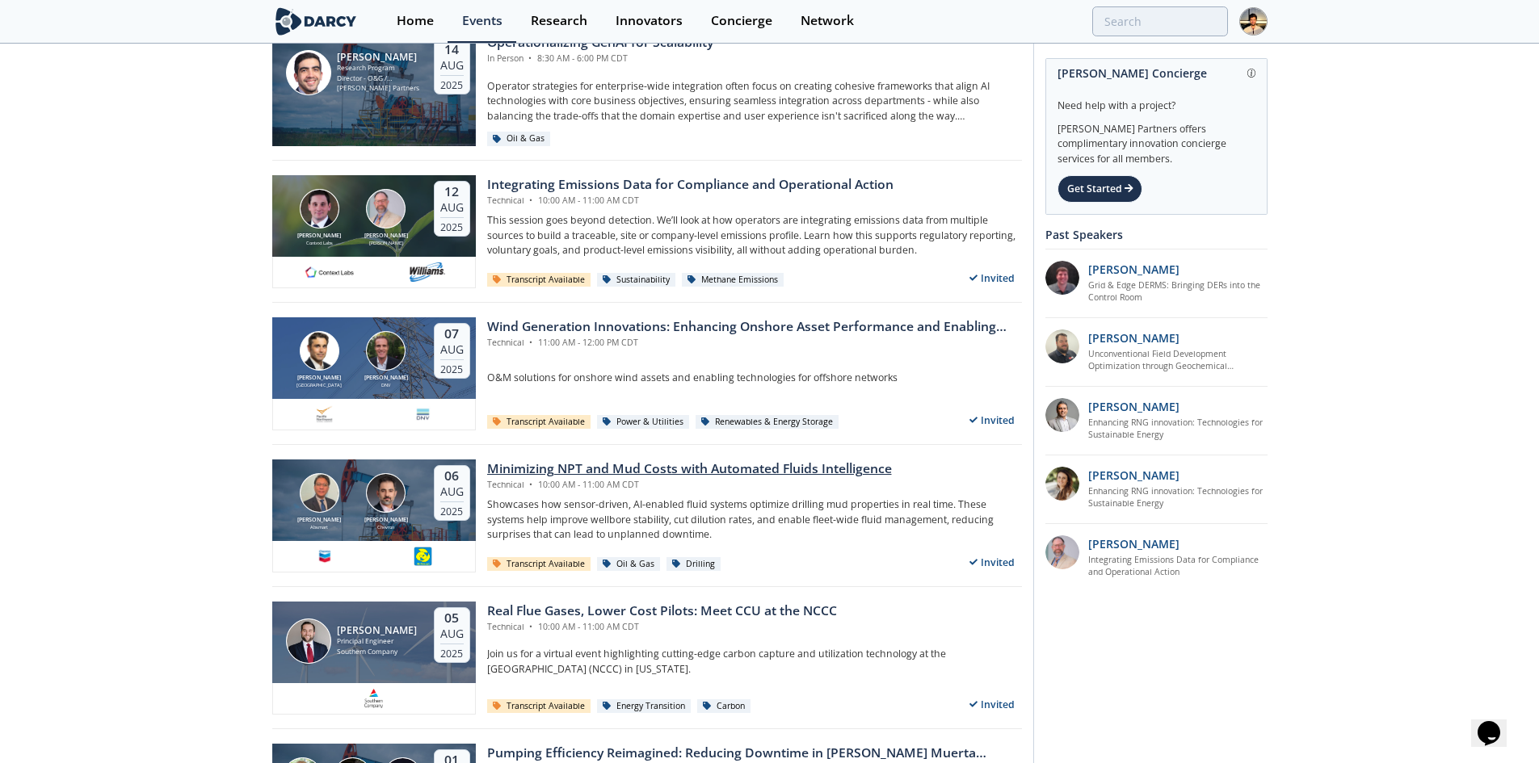
click at [637, 479] on div "Technical • 10:00 AM - 11:00 AM CDT" at bounding box center [689, 485] width 405 height 13
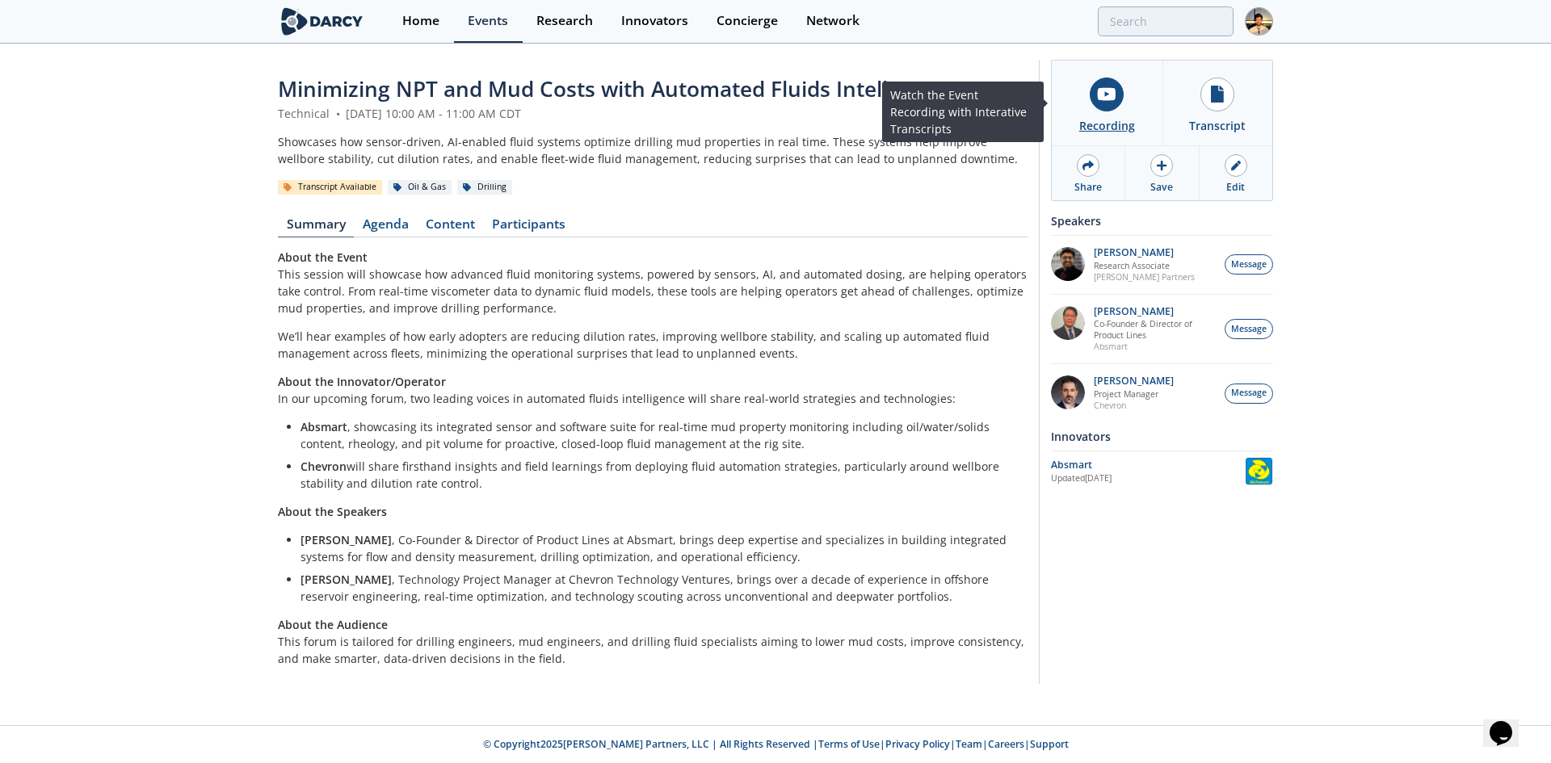
click at [1087, 124] on div "Recording" at bounding box center [1107, 125] width 56 height 17
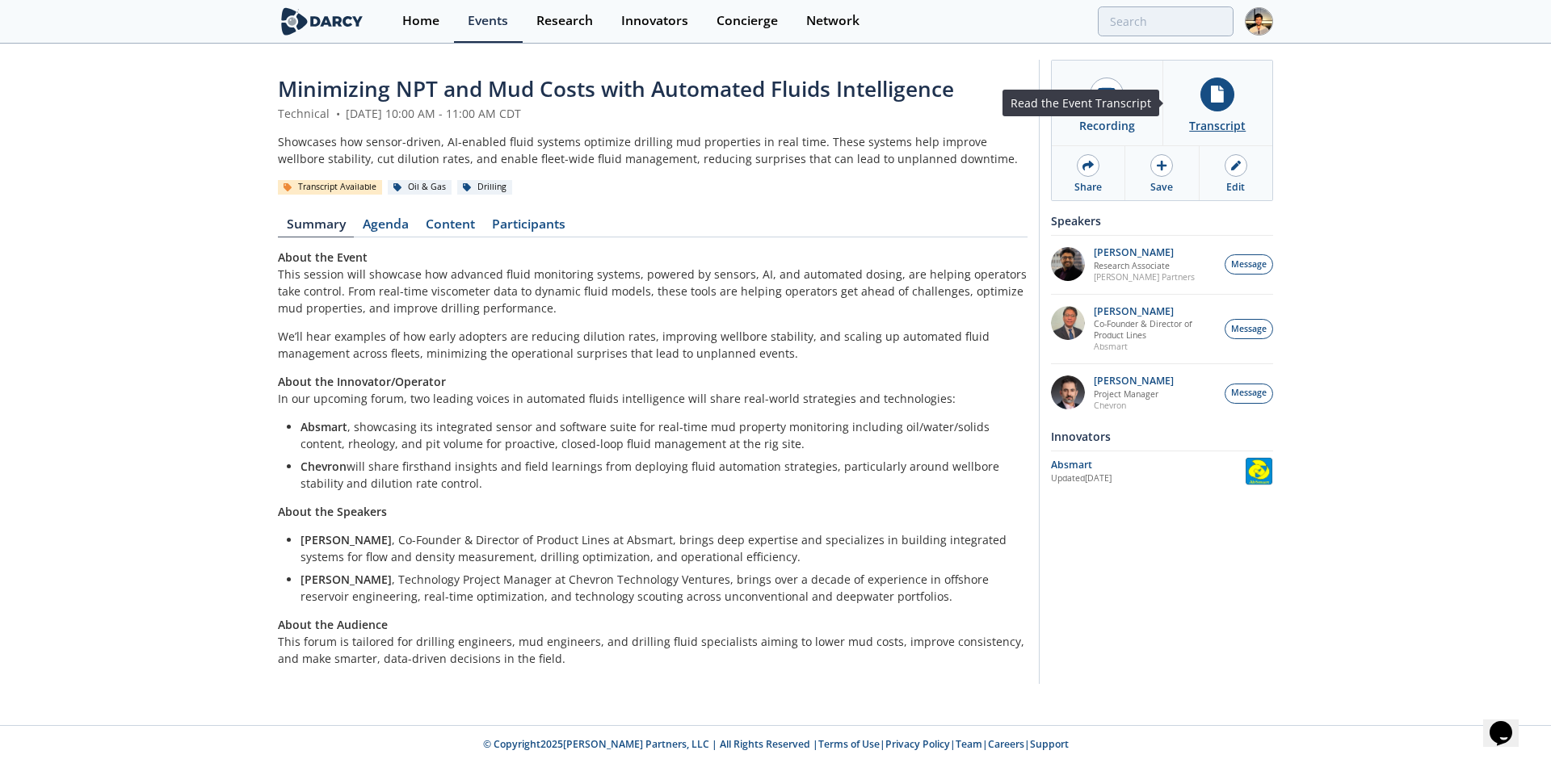
click at [1224, 94] on icon at bounding box center [1217, 94] width 13 height 17
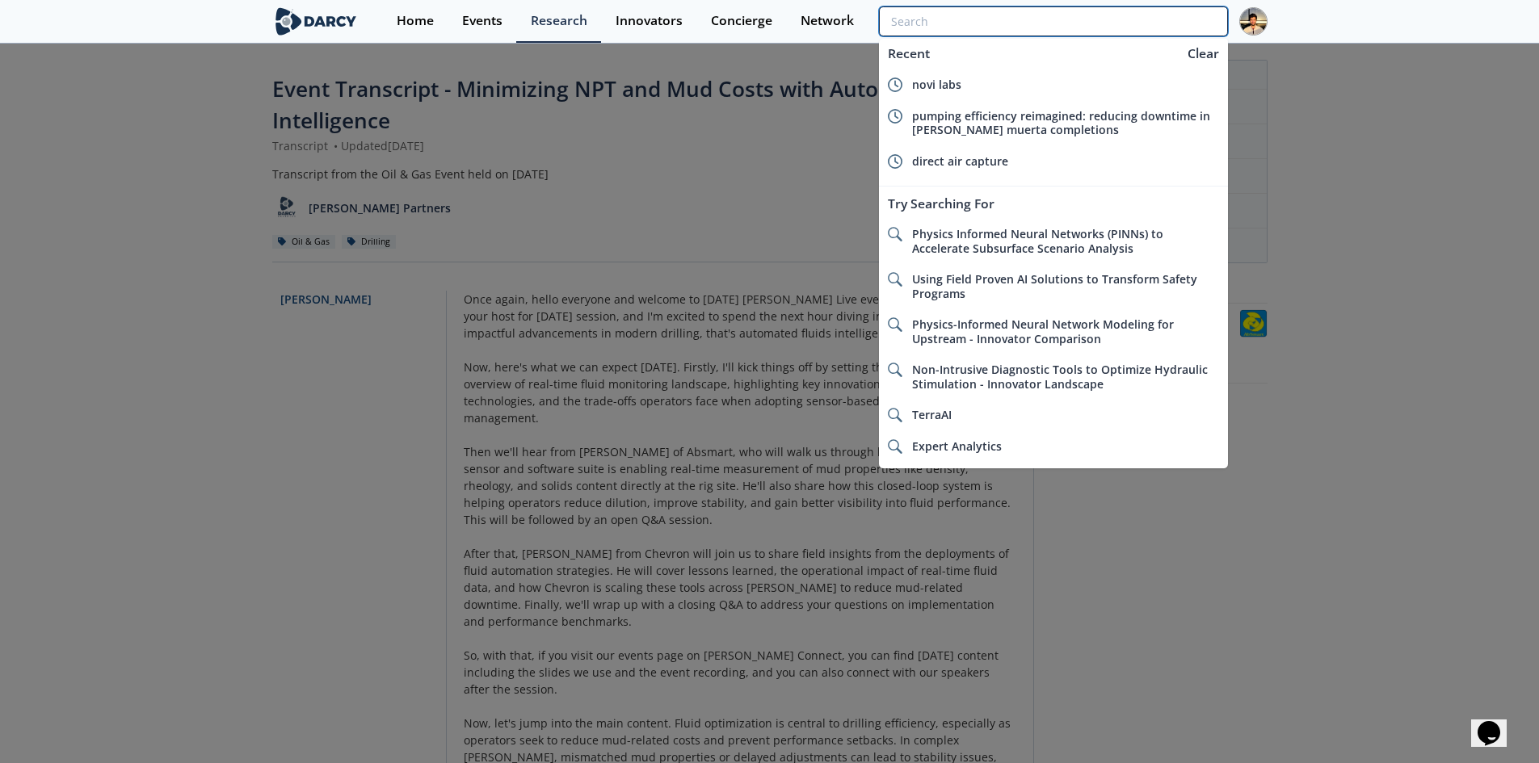
click at [1150, 32] on input "search" at bounding box center [1053, 21] width 348 height 30
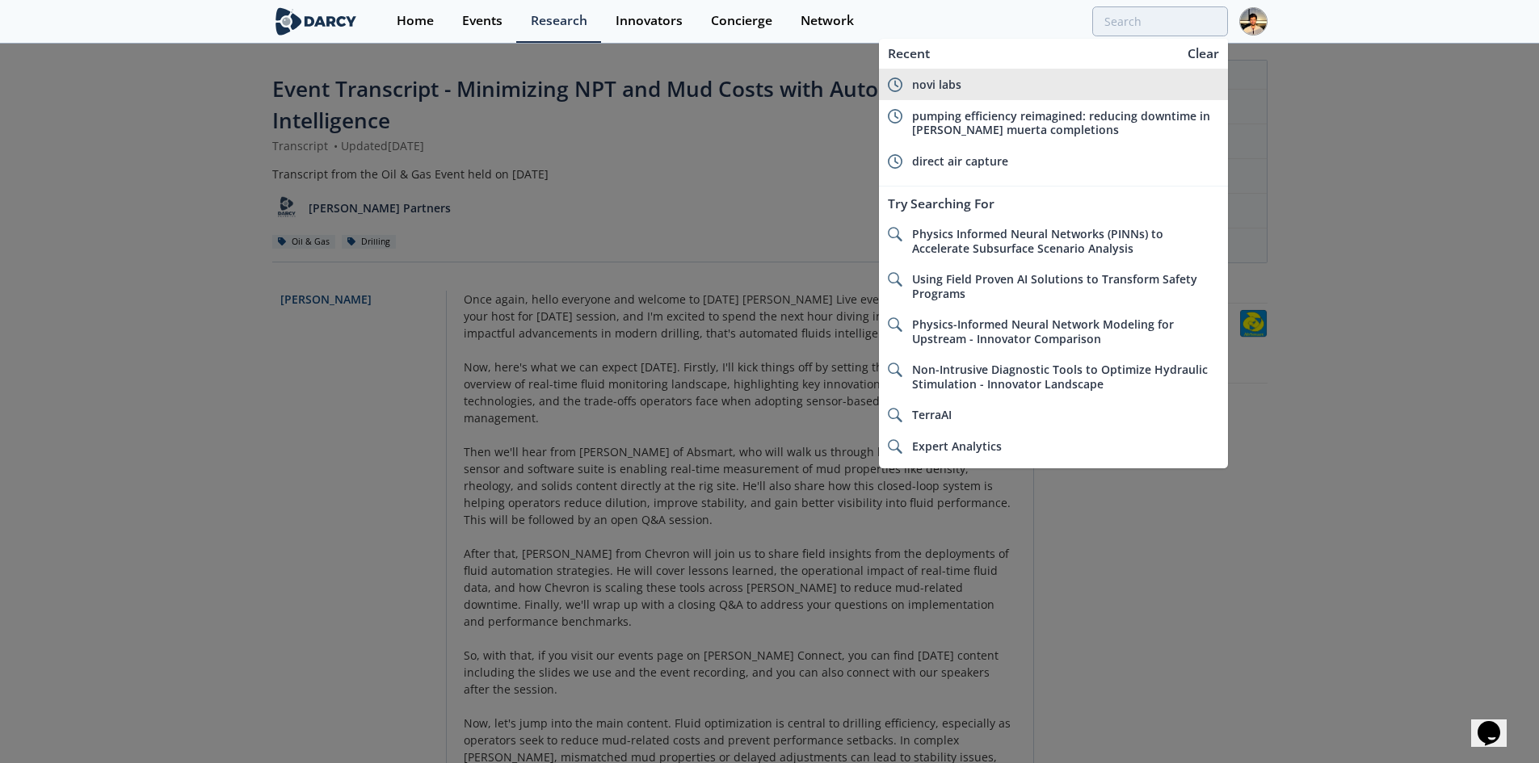
click at [1049, 74] on li "novi labs" at bounding box center [1053, 85] width 348 height 32
type input "novi labs"
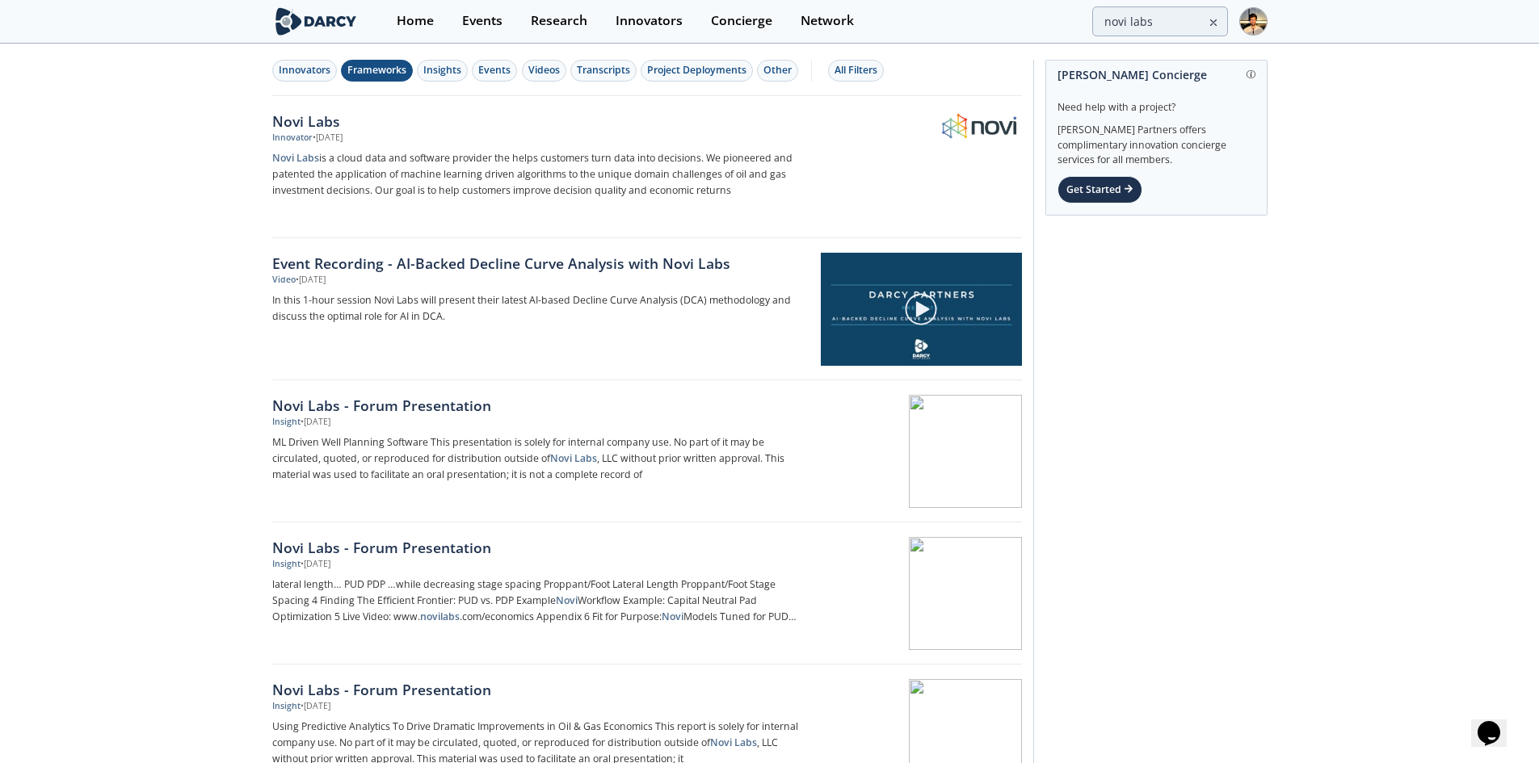
click at [374, 78] on button "Frameworks" at bounding box center [377, 71] width 72 height 22
